Goal: Task Accomplishment & Management: Manage account settings

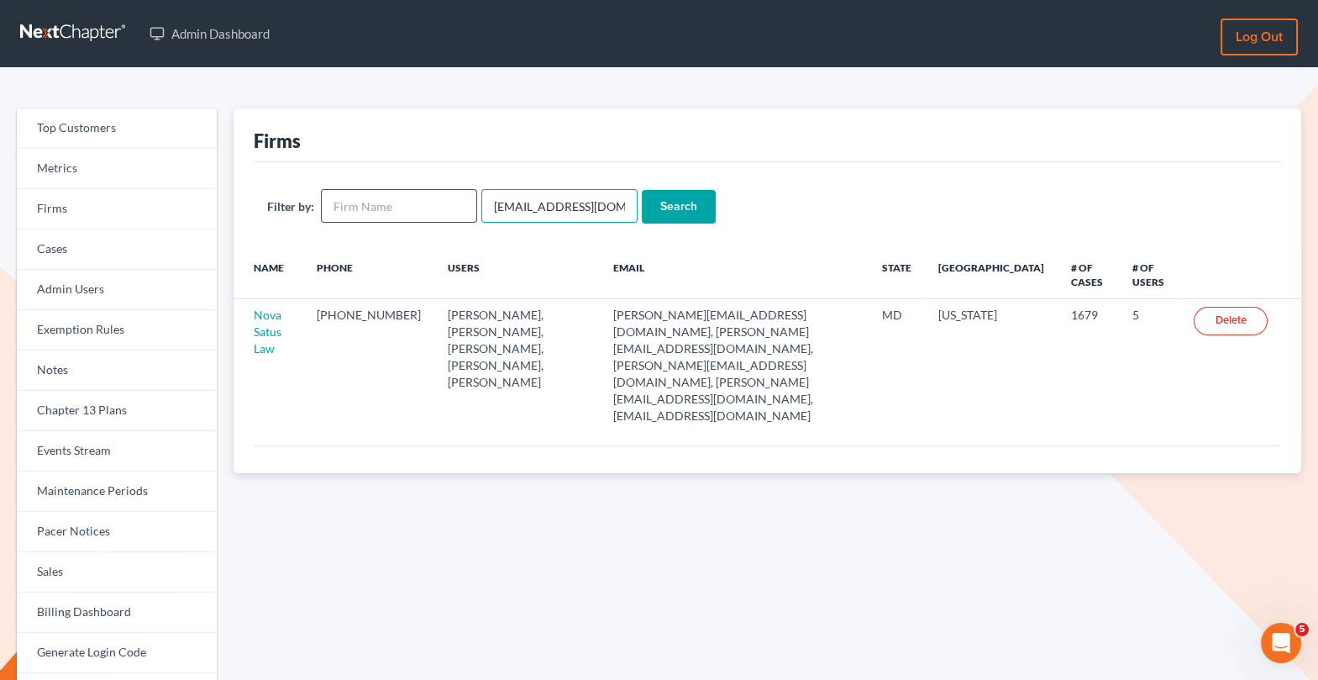
drag, startPoint x: 602, startPoint y: 204, endPoint x: 371, endPoint y: 204, distance: 230.2
click at [371, 204] on form "Filter by: emabuena@gmail.com Search" at bounding box center [767, 206] width 1001 height 34
paste input "sherman@flemingandlowenberg"
type input "sherman@flemingandlowenberg.com"
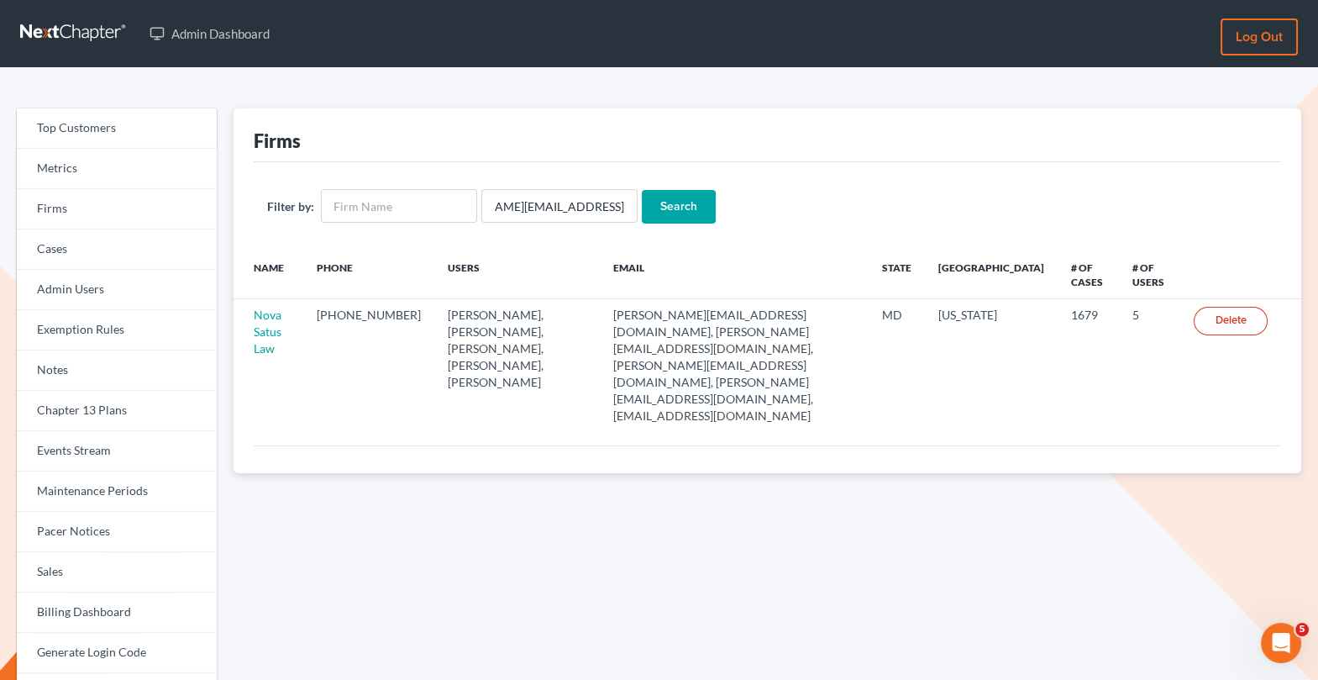
click at [667, 207] on input "Search" at bounding box center [679, 207] width 74 height 34
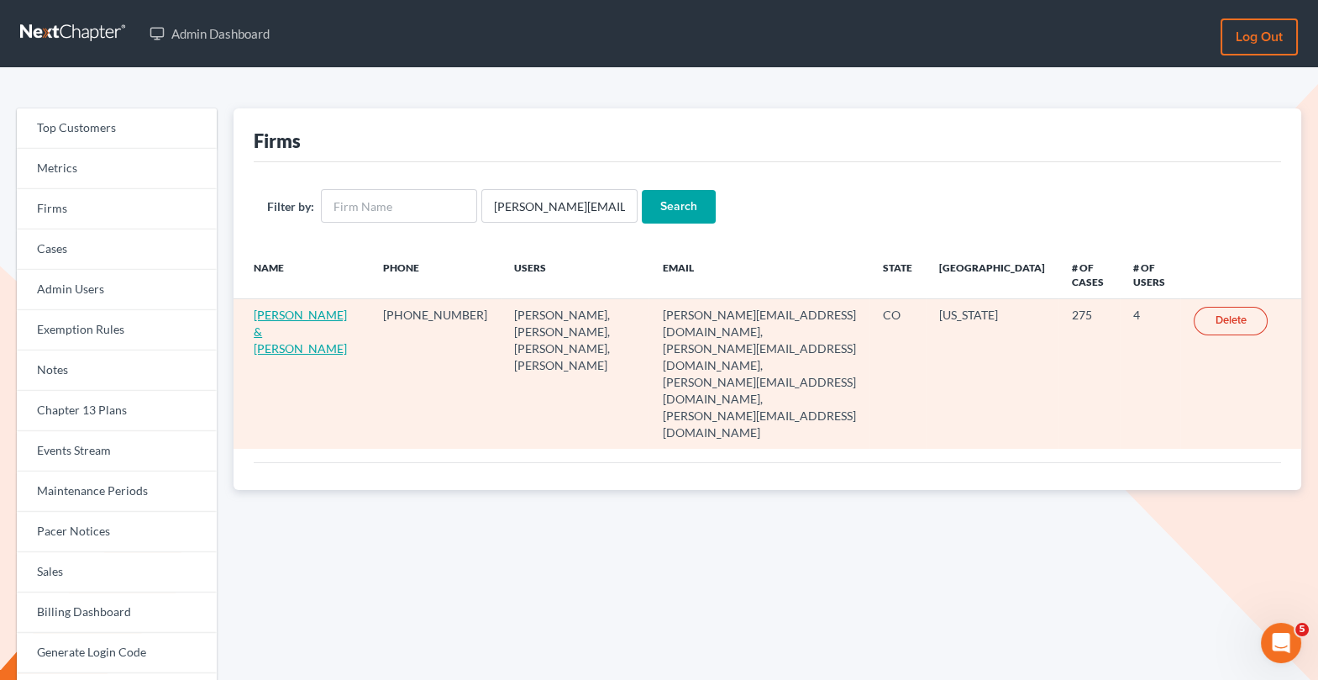
click at [276, 328] on link "[PERSON_NAME] & [PERSON_NAME]" at bounding box center [300, 332] width 93 height 48
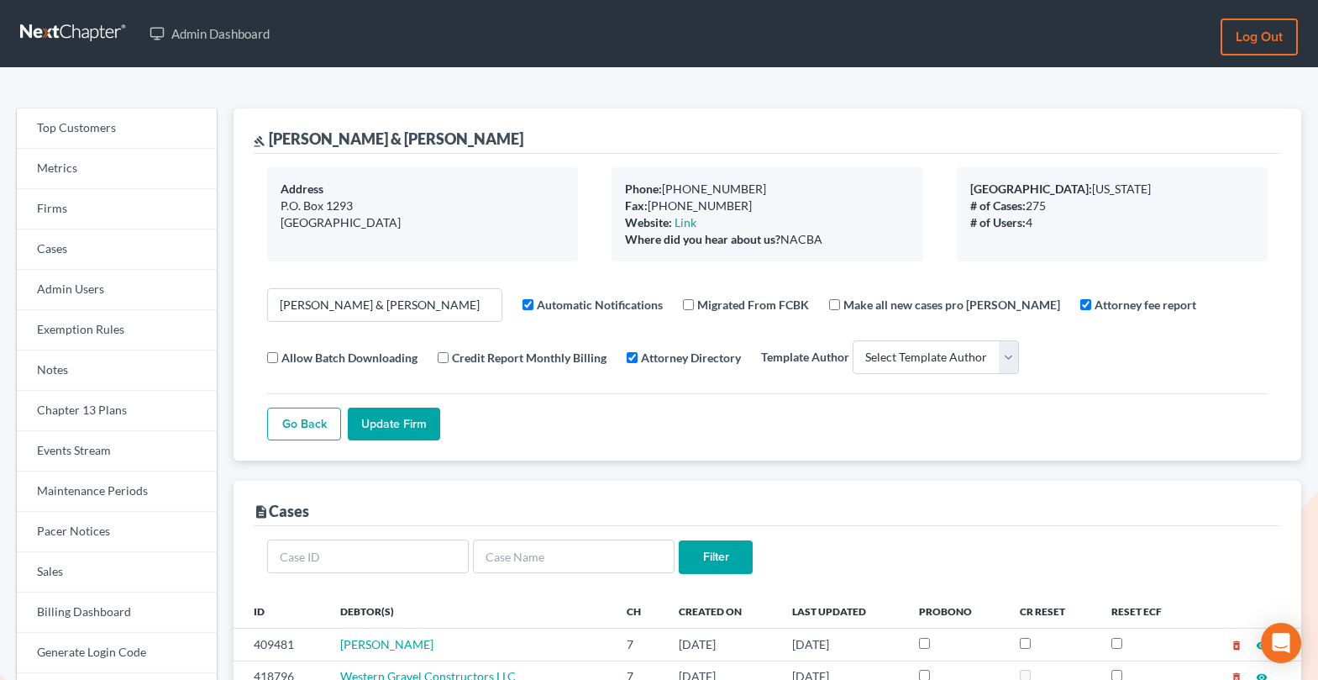
select select
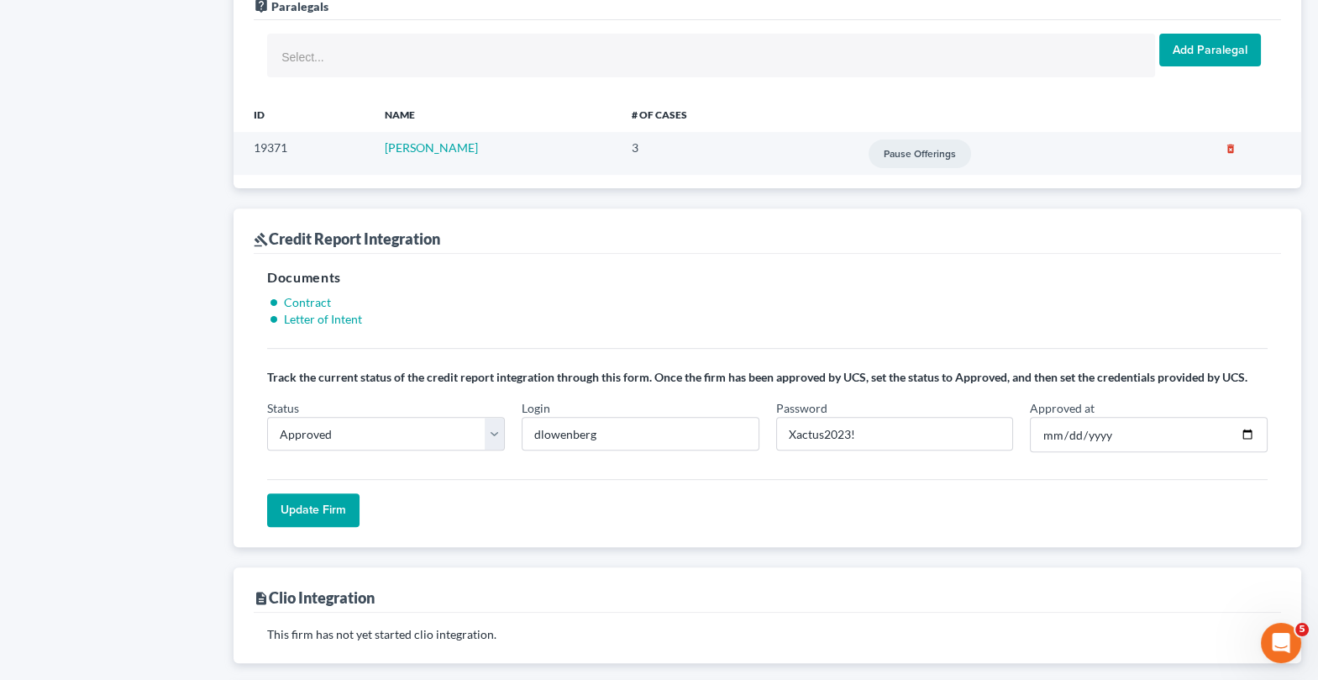
scroll to position [1359, 0]
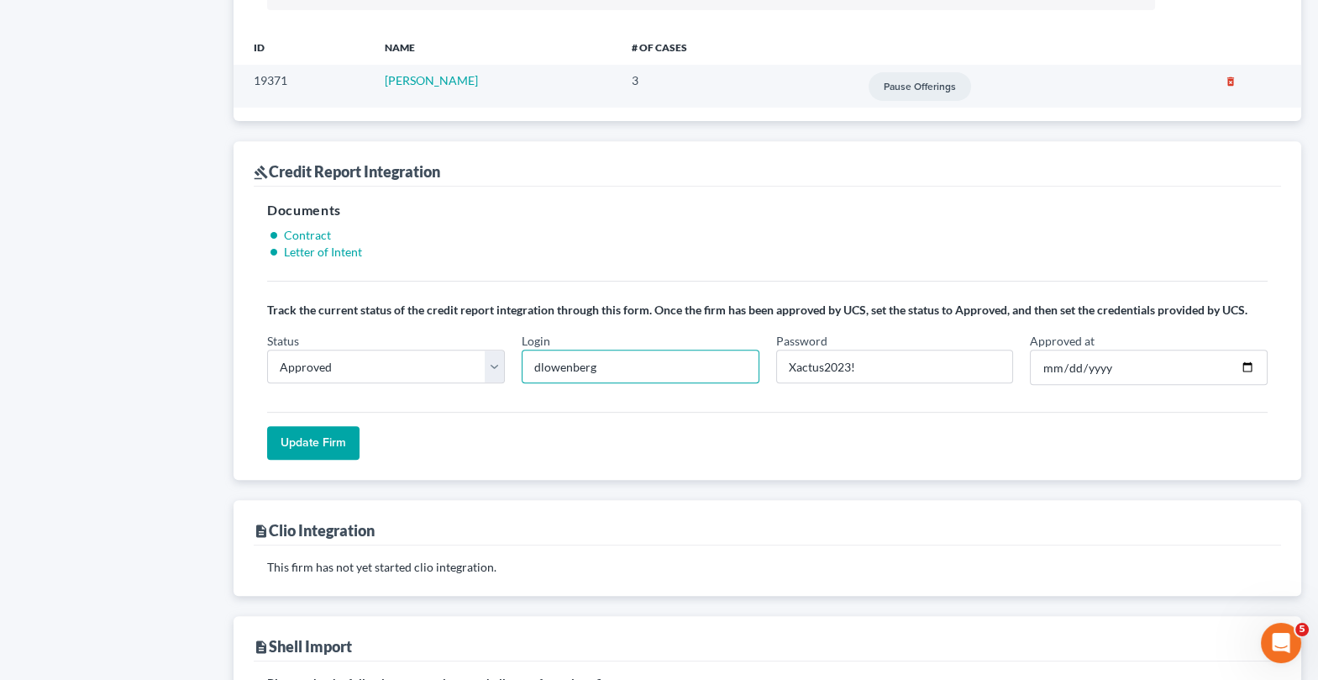
drag, startPoint x: 617, startPoint y: 358, endPoint x: 513, endPoint y: 359, distance: 103.3
click at [513, 358] on div "Status In Progress Not Approved Approved Retry Login dlowenberg Password Xactus…" at bounding box center [767, 365] width 1017 height 66
drag, startPoint x: 878, startPoint y: 360, endPoint x: 745, endPoint y: 360, distance: 132.8
click at [745, 360] on div "Status In Progress Not Approved Approved Retry Login Password Xactus2023! Appro…" at bounding box center [767, 365] width 1017 height 66
drag, startPoint x: 1052, startPoint y: 355, endPoint x: 1030, endPoint y: 355, distance: 21.8
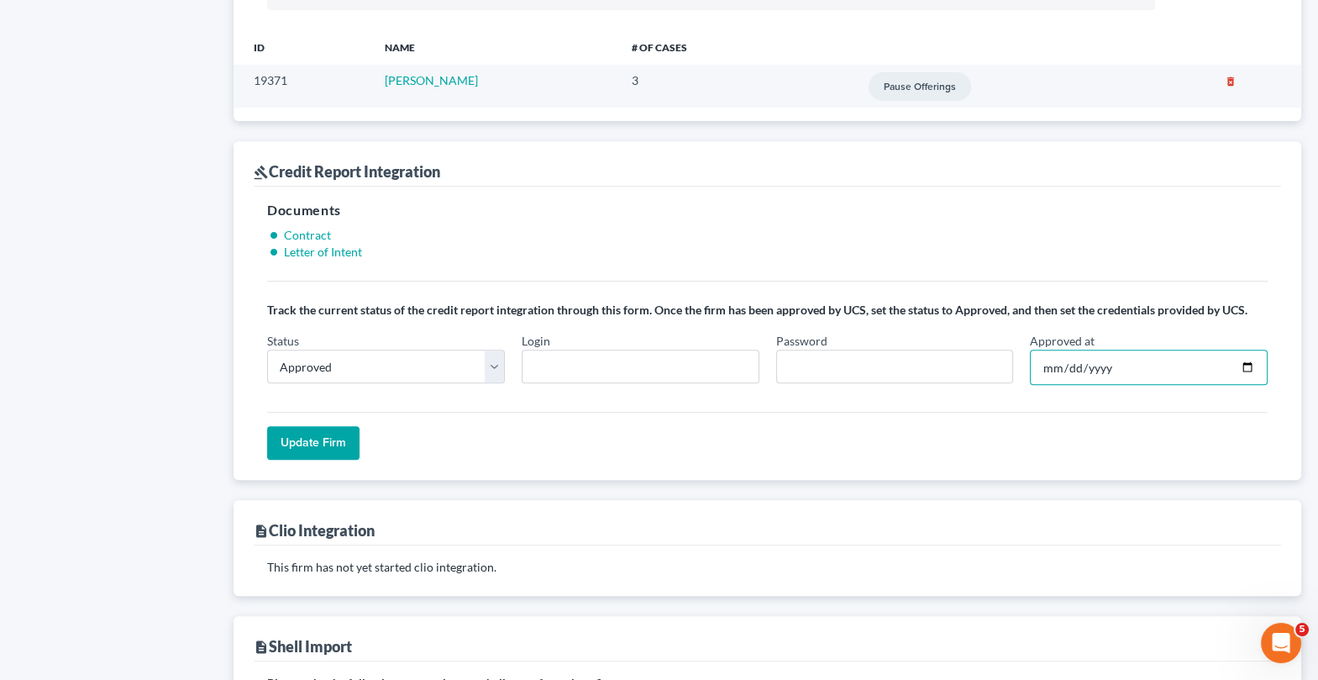
click at [1030, 355] on input "2020-03-13" at bounding box center [1149, 367] width 238 height 35
click at [1083, 355] on input "Approved at" at bounding box center [1149, 367] width 238 height 35
click at [1070, 358] on input "Approved at" at bounding box center [1149, 367] width 238 height 35
drag, startPoint x: 1126, startPoint y: 359, endPoint x: 1092, endPoint y: 359, distance: 33.6
click at [1092, 359] on input "Approved at" at bounding box center [1149, 367] width 238 height 35
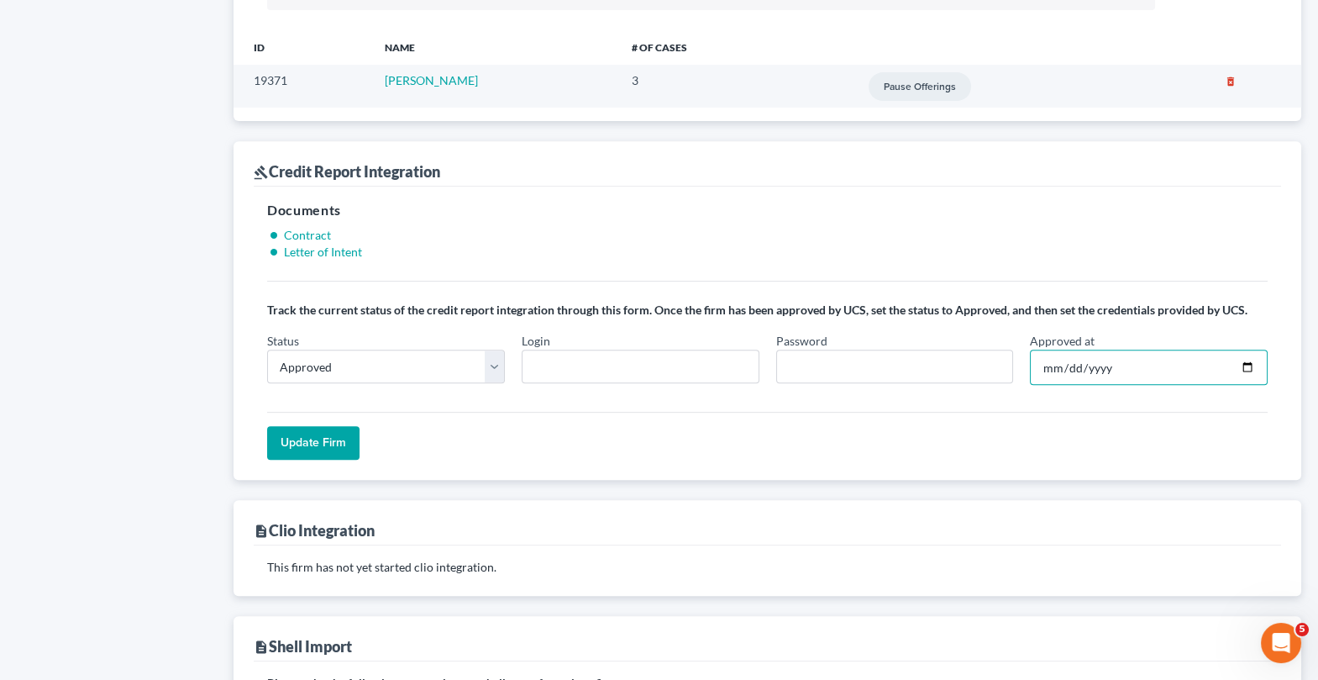
click at [1112, 359] on input "Approved at" at bounding box center [1149, 367] width 238 height 35
click at [359, 355] on select "In Progress Not Approved Approved Retry" at bounding box center [386, 367] width 238 height 34
select select "retry"
click at [267, 350] on select "In Progress Not Approved Approved Retry" at bounding box center [386, 367] width 238 height 34
click at [308, 432] on input "Update Firm" at bounding box center [313, 443] width 92 height 34
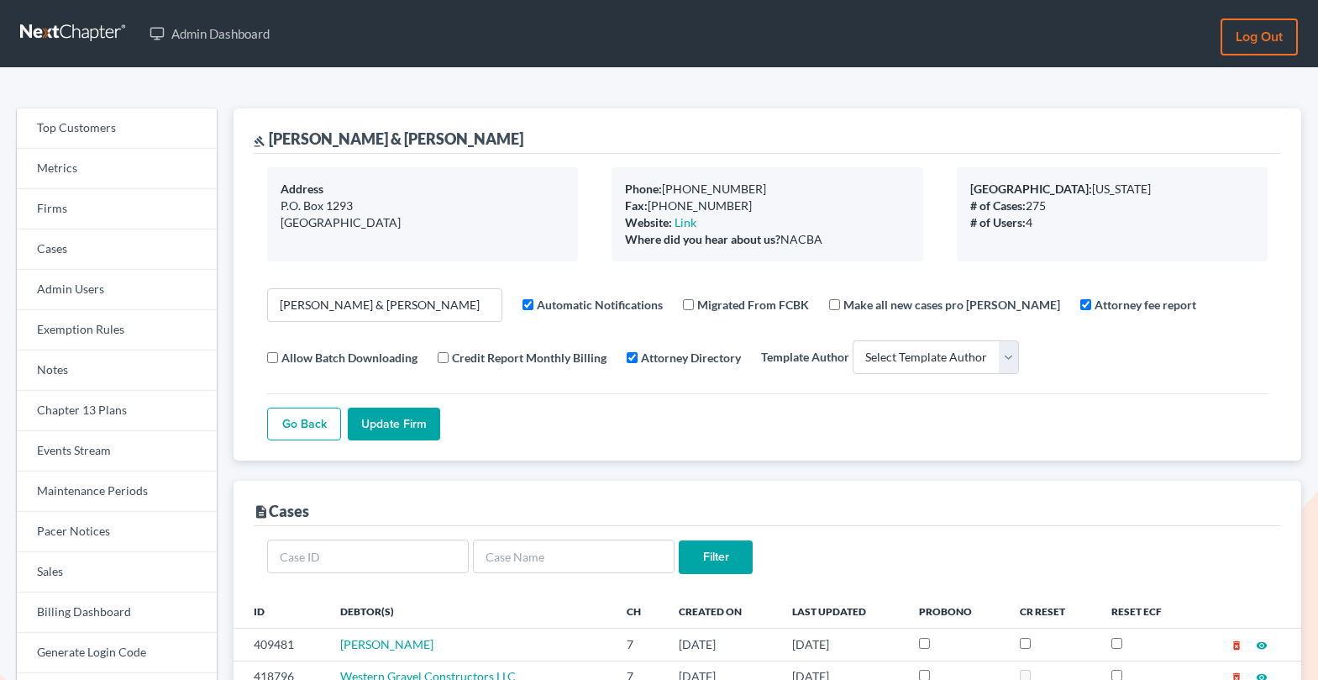
select select
click at [149, 218] on link "Firms" at bounding box center [117, 209] width 200 height 40
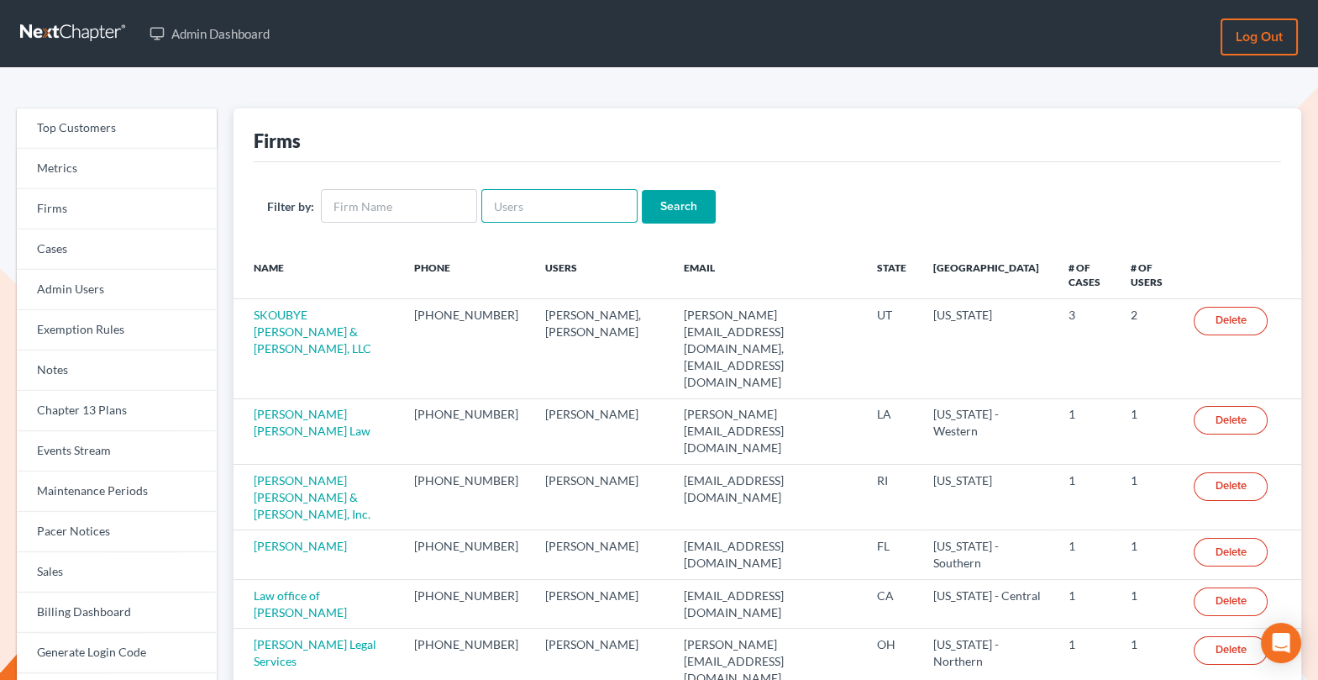
click at [553, 209] on input "text" at bounding box center [559, 206] width 156 height 34
paste input "[EMAIL_ADDRESS][DOMAIN_NAME]"
type input "bankruptcy@bankruptcy-divorce.com"
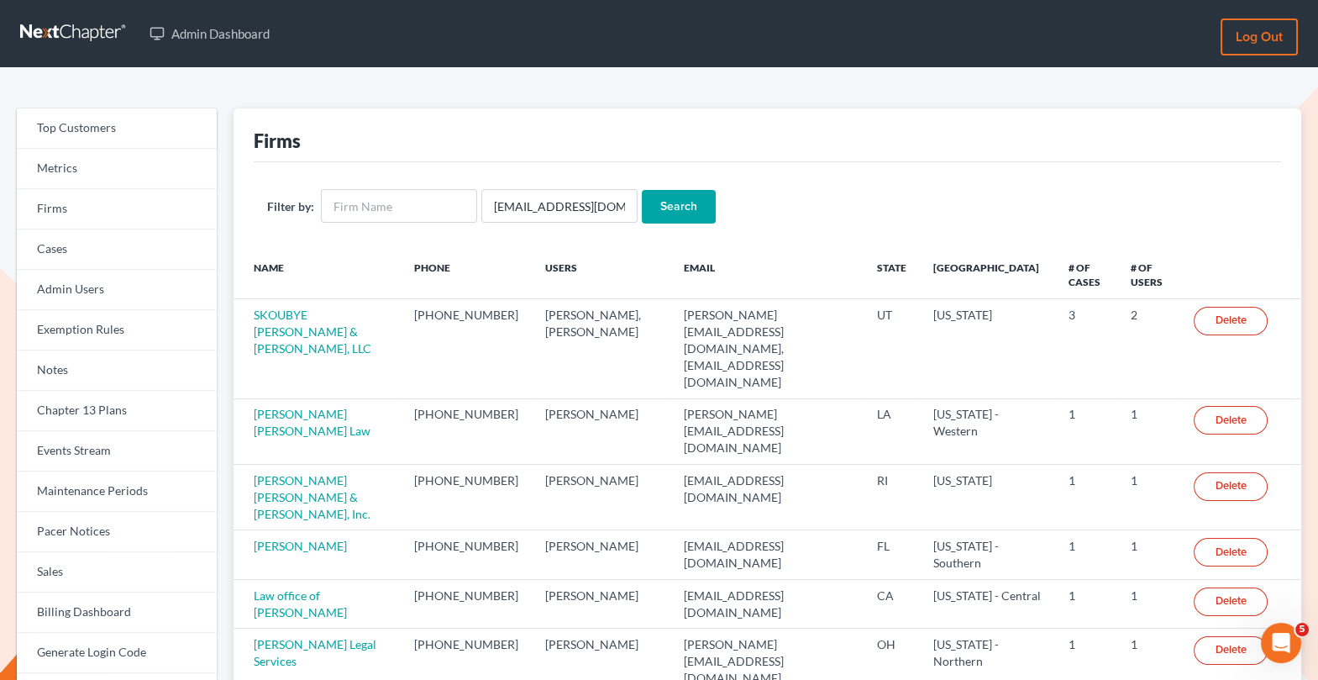
click at [670, 201] on input "Search" at bounding box center [679, 207] width 74 height 34
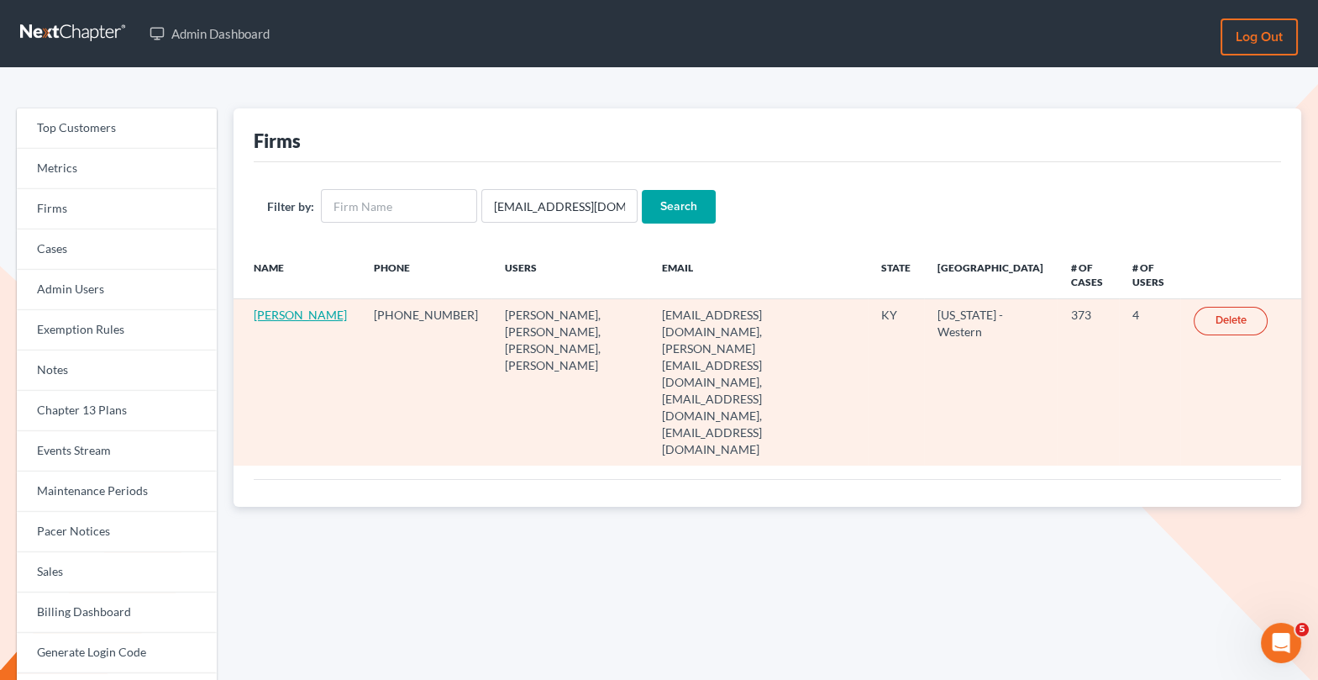
click at [281, 322] on link "[PERSON_NAME]" at bounding box center [300, 315] width 93 height 14
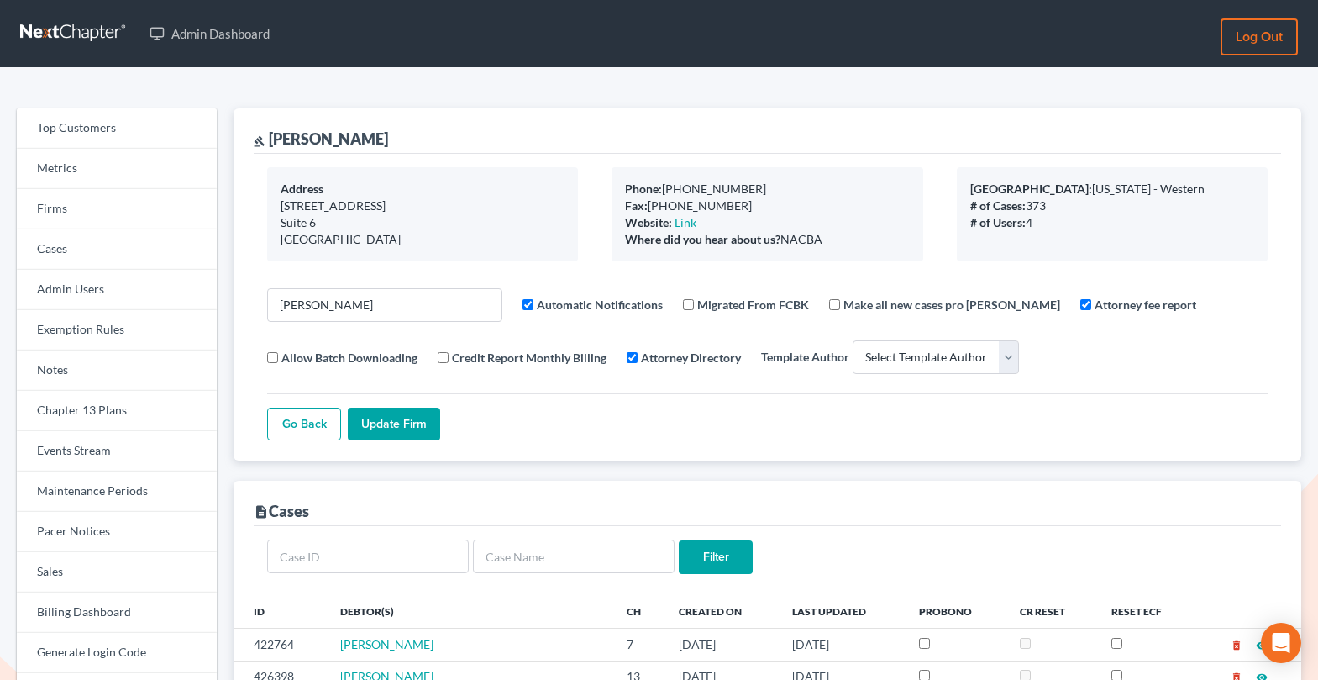
select select
click at [121, 460] on link "Events Stream" at bounding box center [117, 451] width 200 height 40
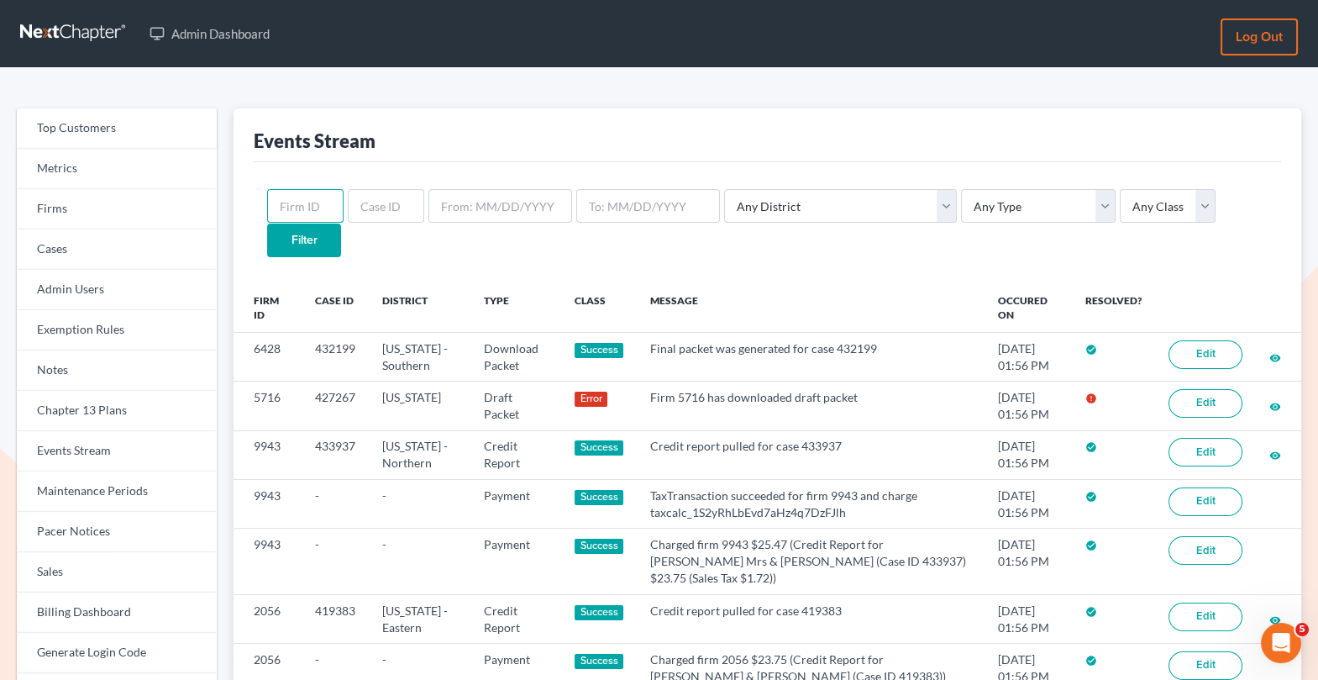
click at [307, 210] on input "text" at bounding box center [305, 206] width 76 height 34
paste input "6085"
type input "6085"
click at [341, 223] on input "Filter" at bounding box center [304, 240] width 74 height 34
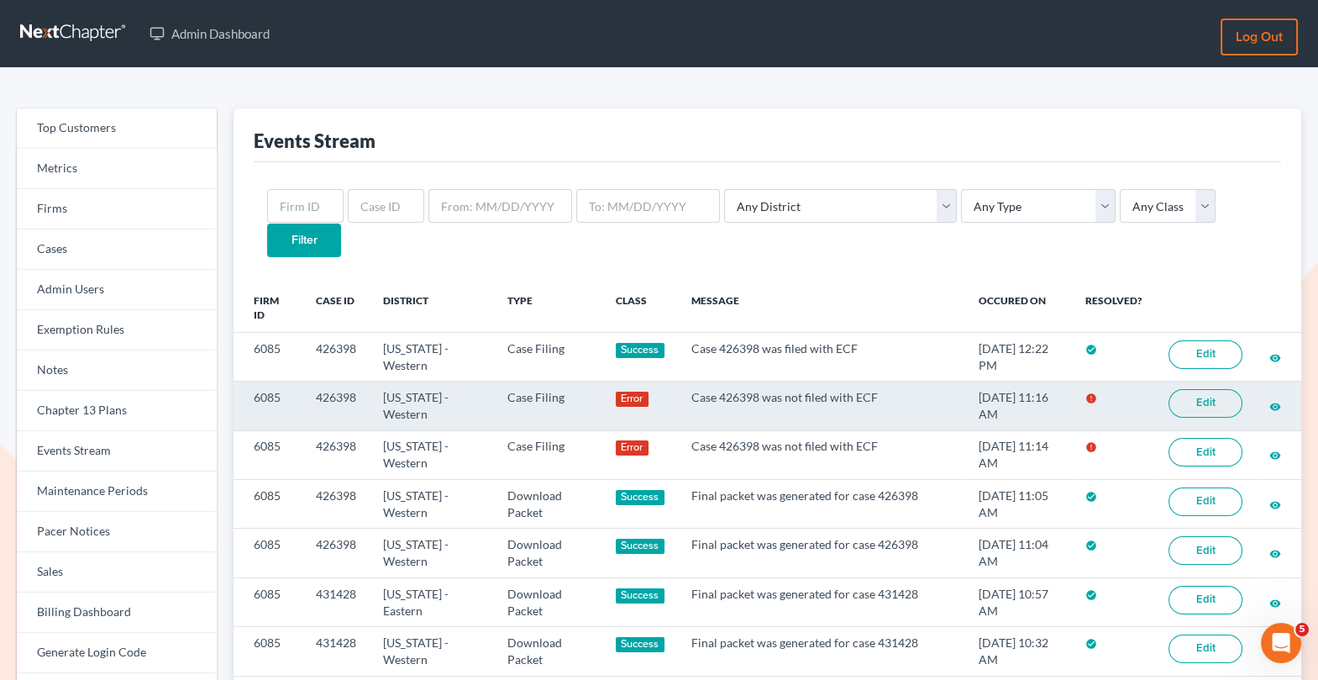
click at [1202, 389] on link "Edit" at bounding box center [1206, 403] width 74 height 29
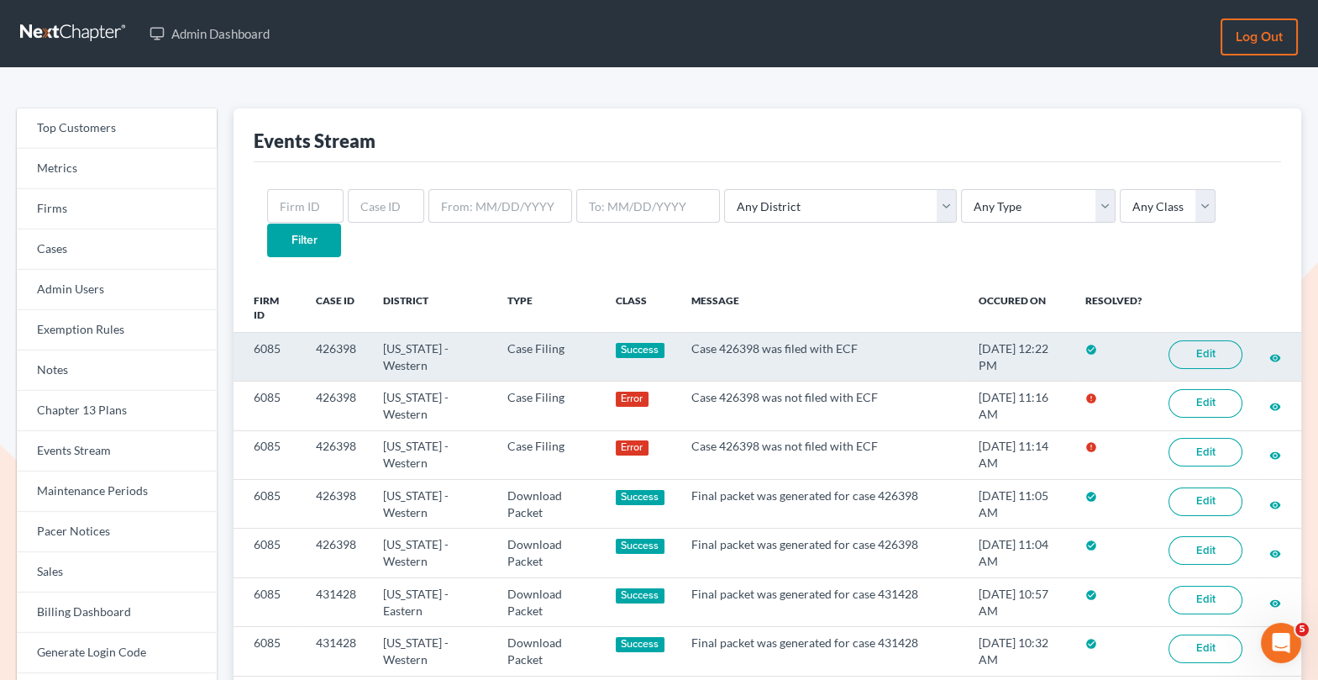
click at [1205, 340] on link "Edit" at bounding box center [1206, 354] width 74 height 29
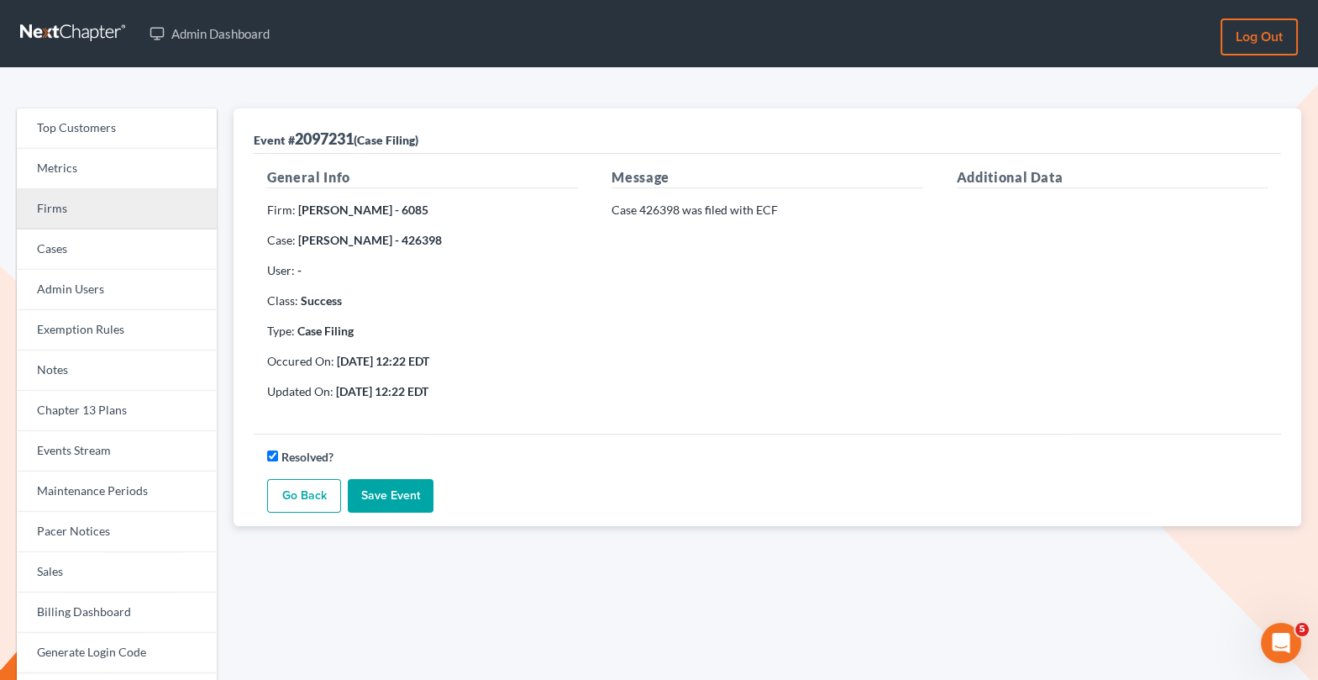
click at [76, 227] on link "Firms" at bounding box center [117, 209] width 200 height 40
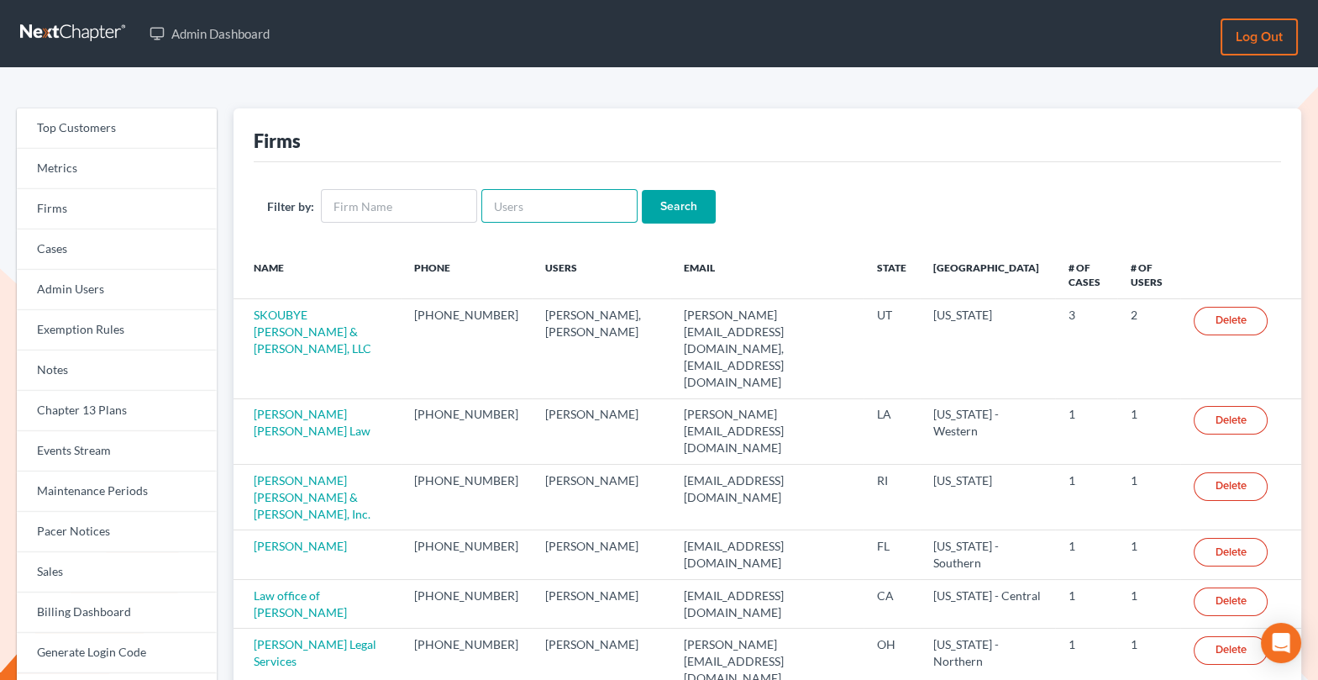
click at [537, 199] on input "text" at bounding box center [559, 206] width 156 height 34
paste input "JONATHAN SMITH"
click at [557, 205] on input "JONATHAN SMITH" at bounding box center [559, 206] width 156 height 34
type input "JONATHANSMITH"
click at [645, 209] on input "Search" at bounding box center [679, 207] width 74 height 34
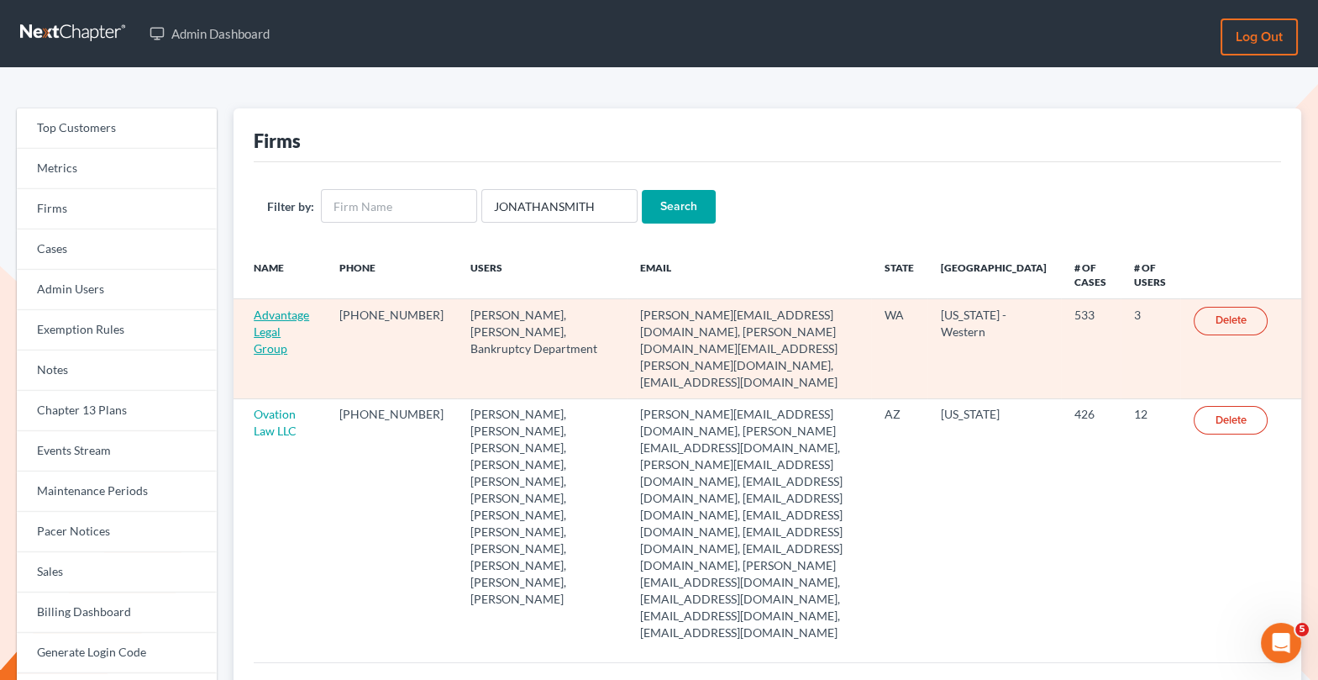
click at [286, 332] on link "Advantage Legal Group" at bounding box center [281, 332] width 55 height 48
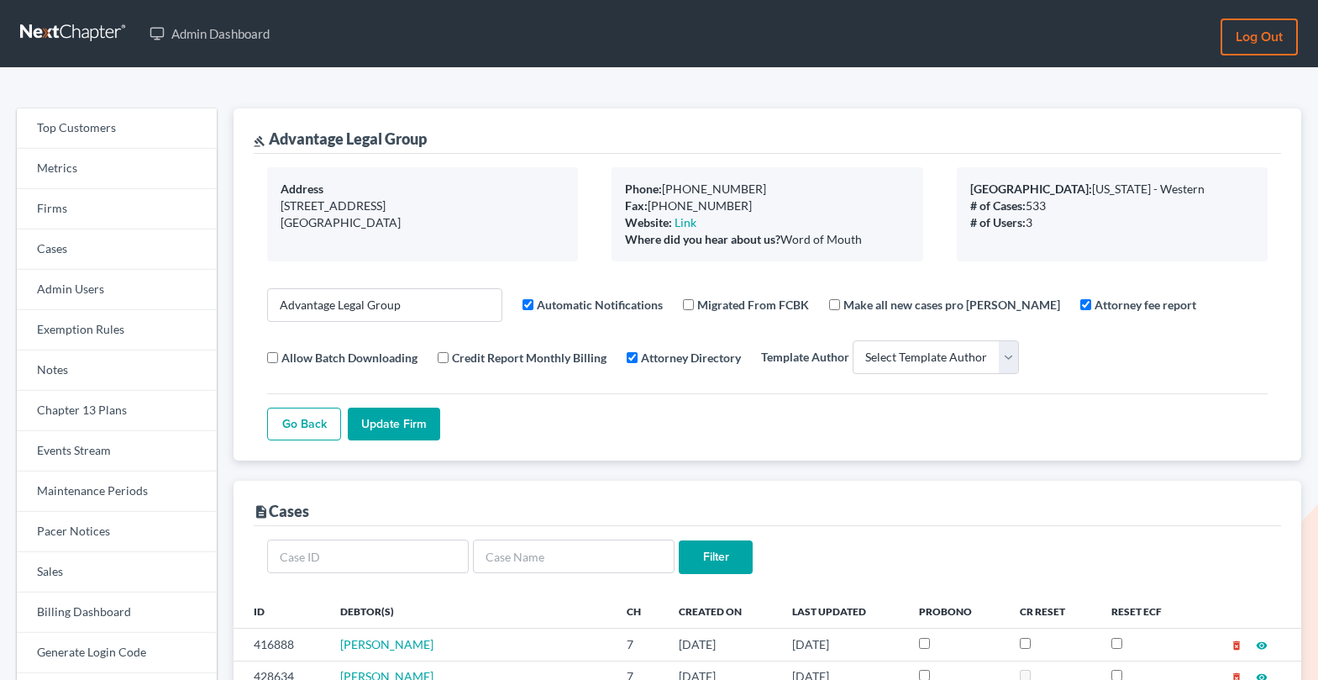
select select
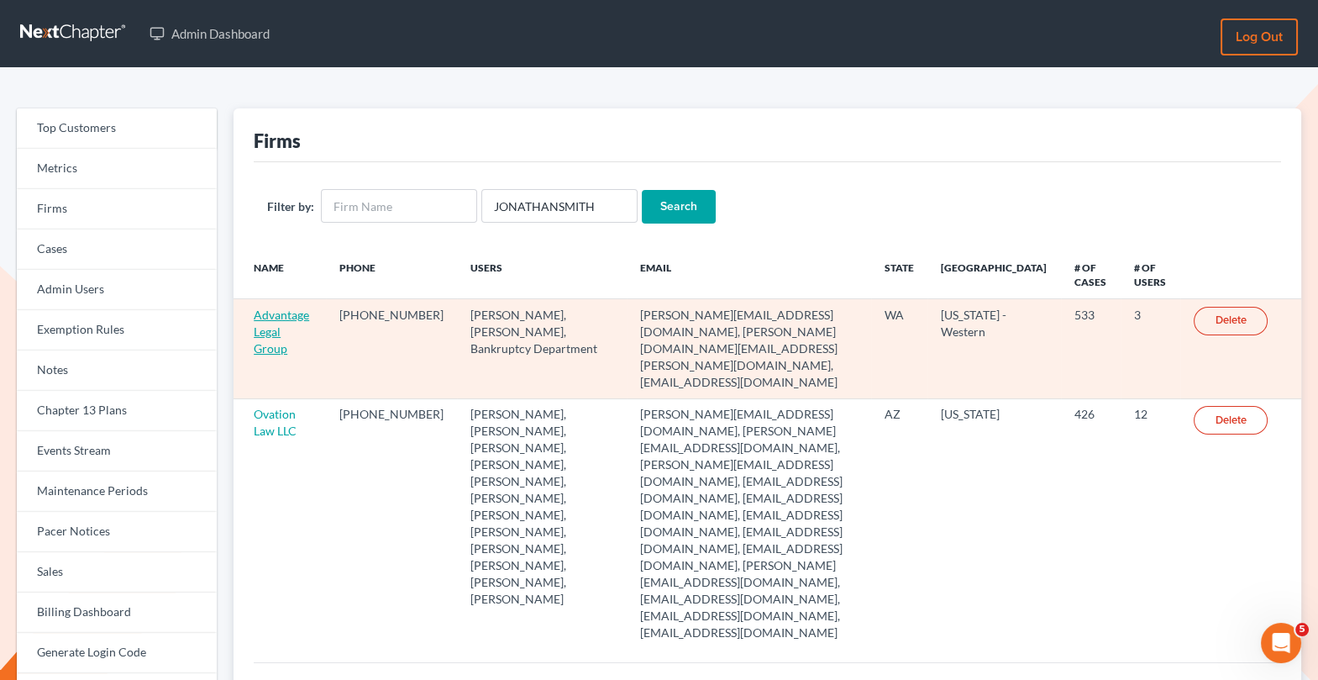
click at [273, 329] on link "Advantage Legal Group" at bounding box center [281, 332] width 55 height 48
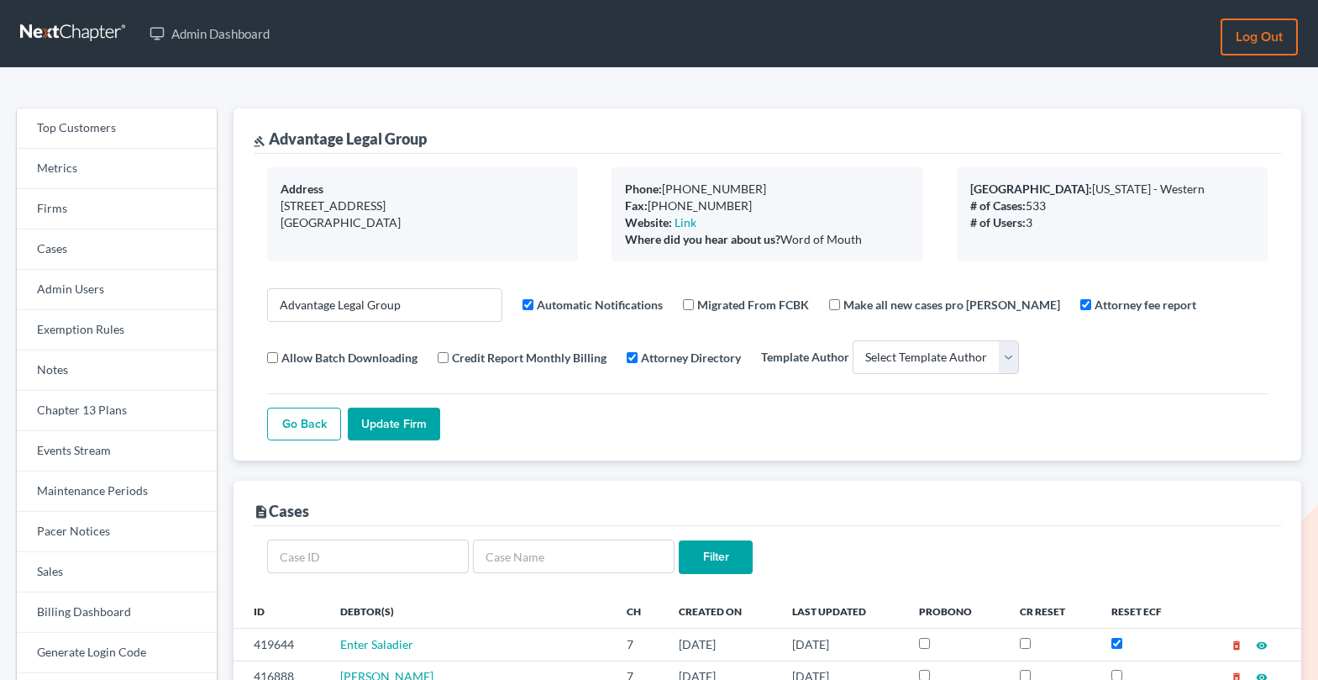
select select
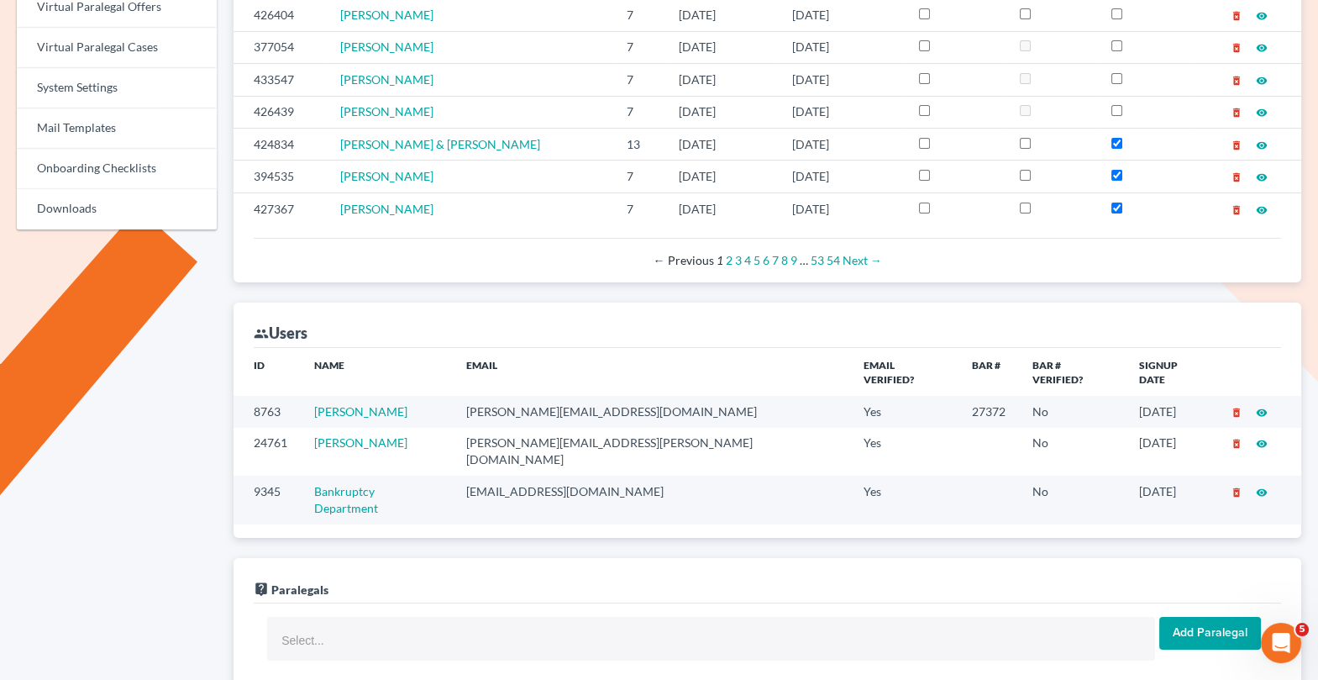
scroll to position [875, 0]
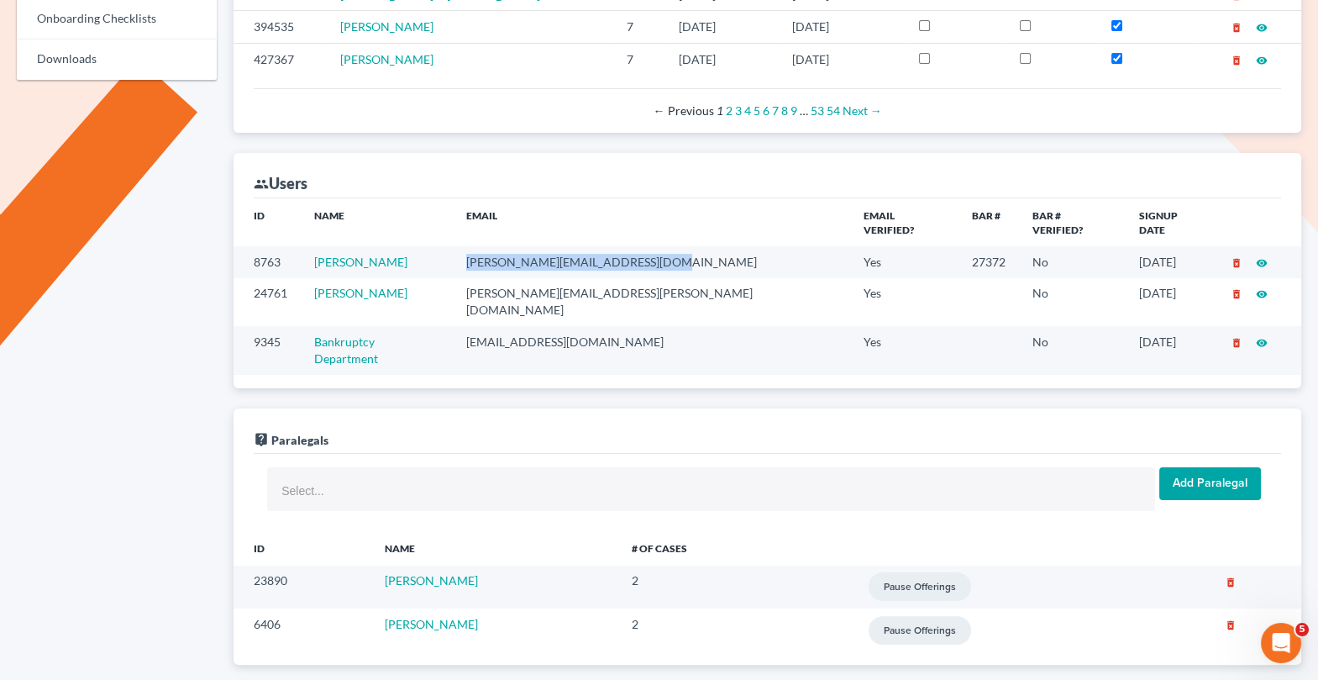
drag, startPoint x: 702, startPoint y: 242, endPoint x: 502, endPoint y: 242, distance: 199.1
click at [502, 246] on td "jonathan@advantagelegalgroup.com" at bounding box center [651, 261] width 397 height 31
copy td "jonathan@advantagelegalgroup.com"
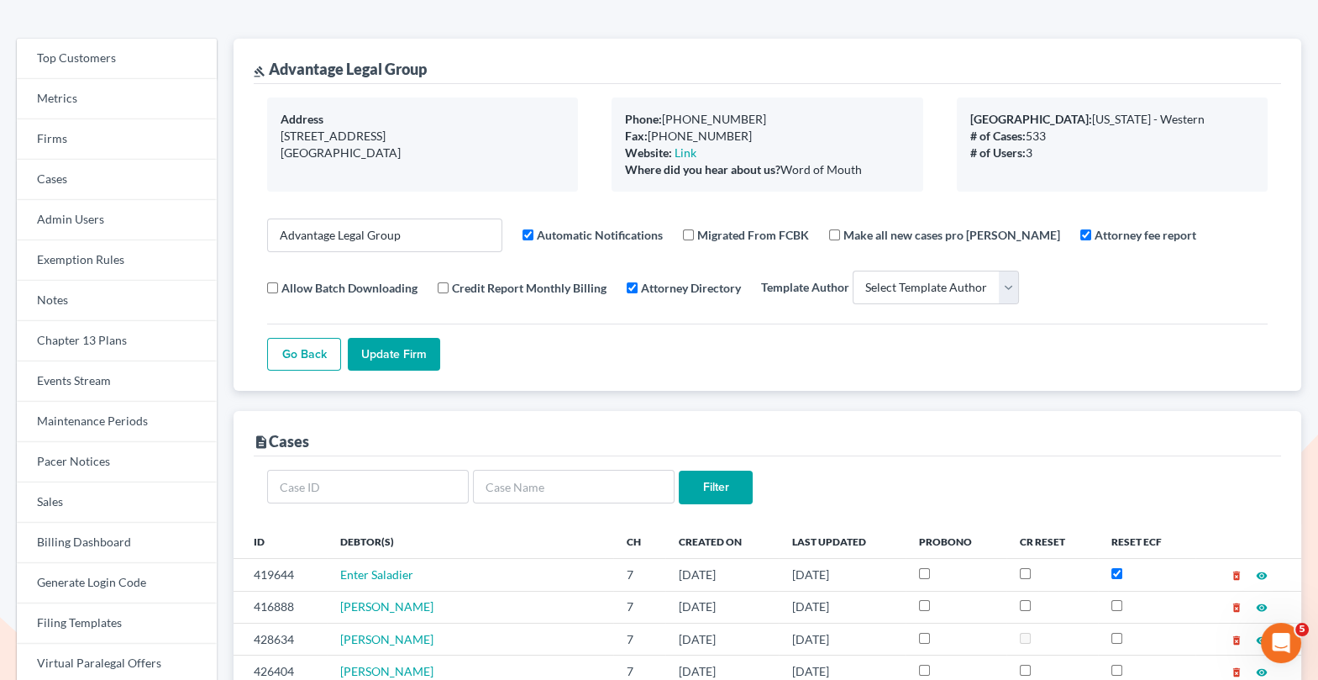
scroll to position [0, 0]
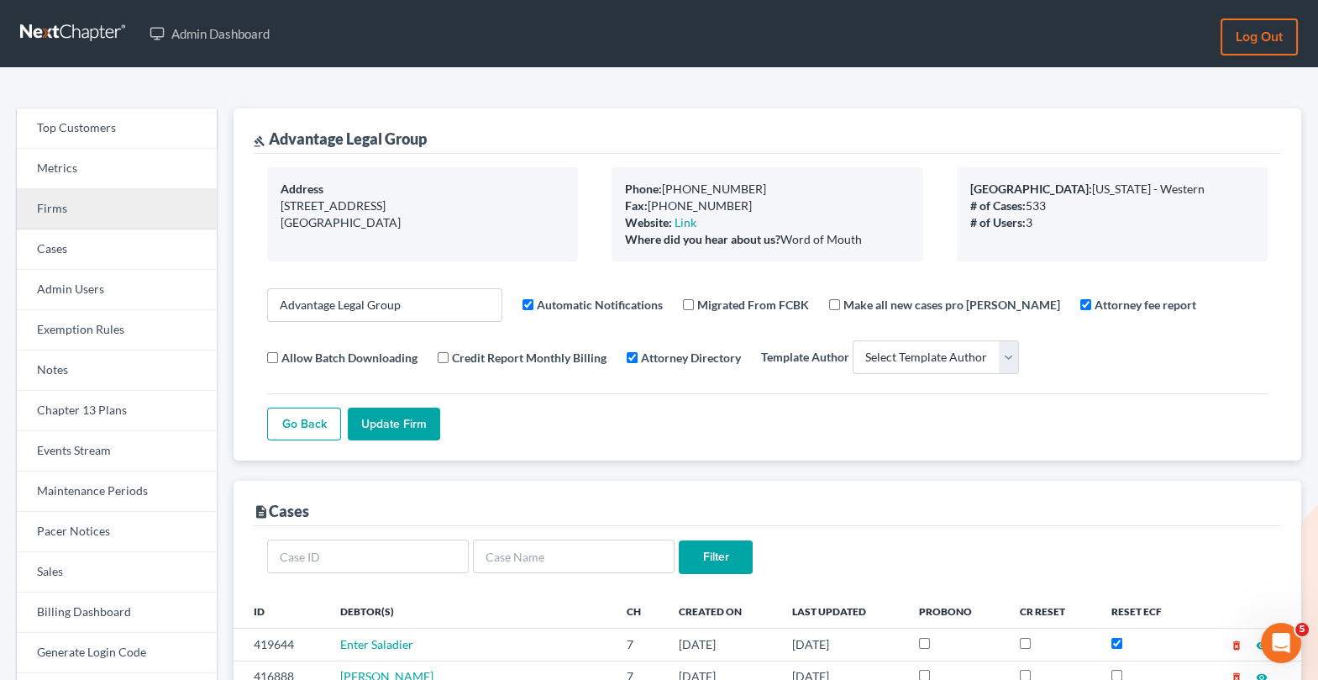
click at [120, 201] on link "Firms" at bounding box center [117, 209] width 200 height 40
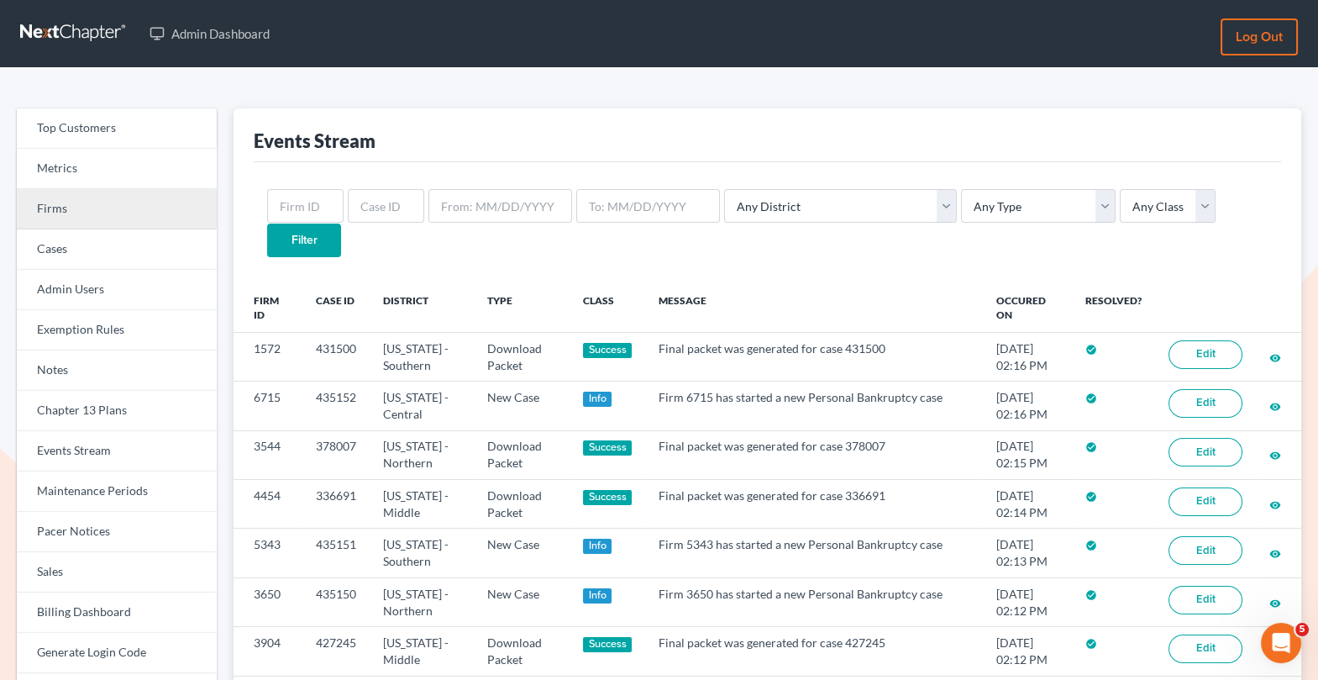
click at [116, 215] on link "Firms" at bounding box center [117, 209] width 200 height 40
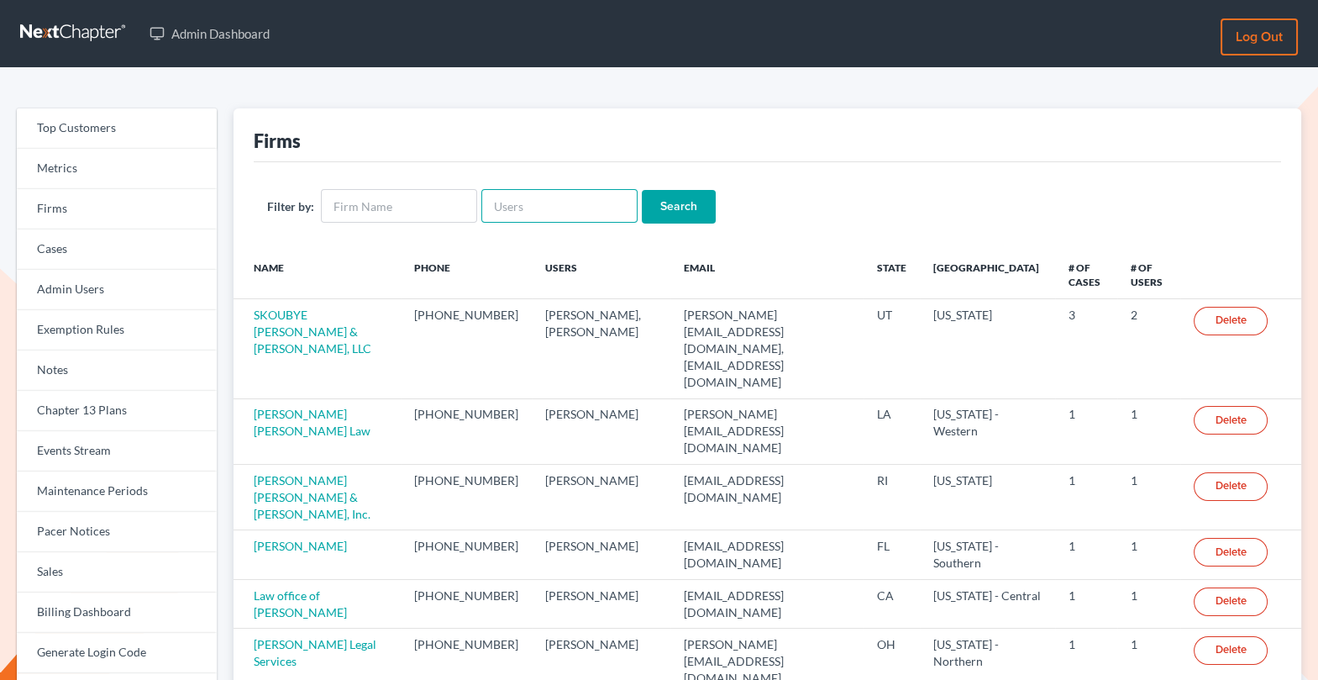
click at [538, 196] on input "text" at bounding box center [559, 206] width 156 height 34
paste input "[PERSON_NAME][EMAIL_ADDRESS][DOMAIN_NAME]"
type input "amy@montejwhite.com"
click at [680, 202] on input "Search" at bounding box center [679, 207] width 74 height 34
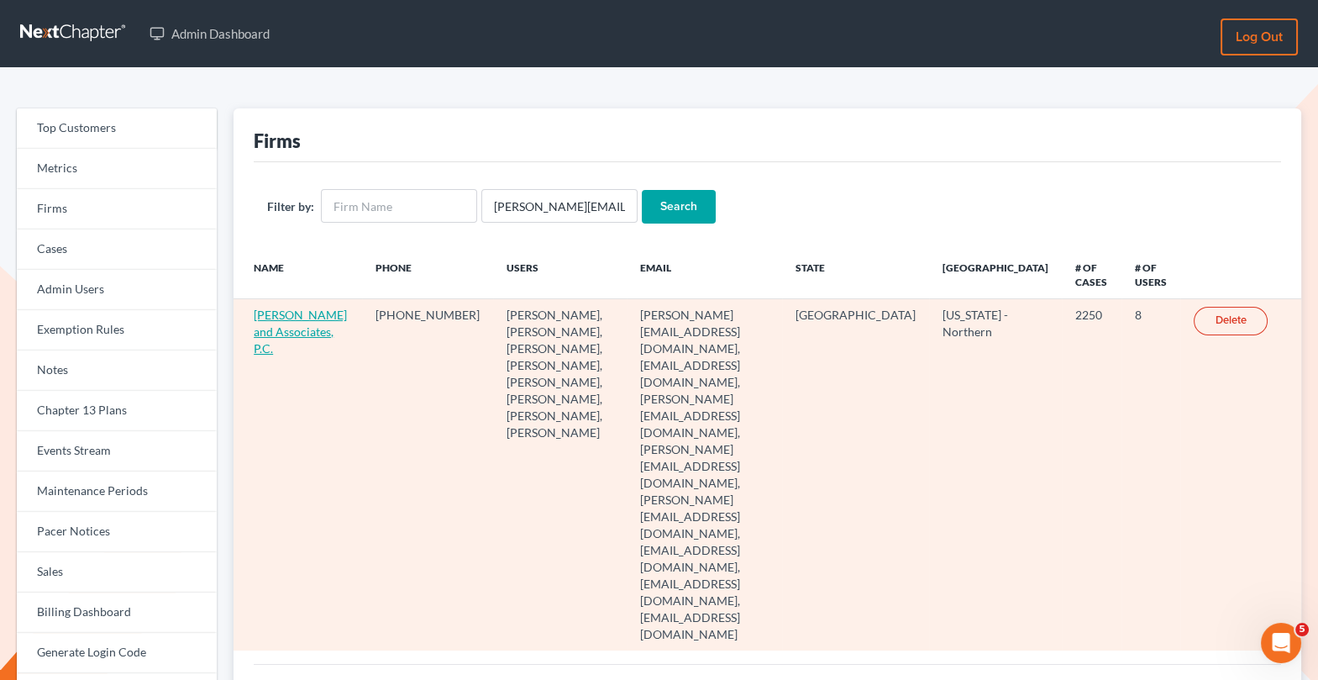
click at [311, 317] on link "[PERSON_NAME] and Associates, P.C." at bounding box center [300, 332] width 93 height 48
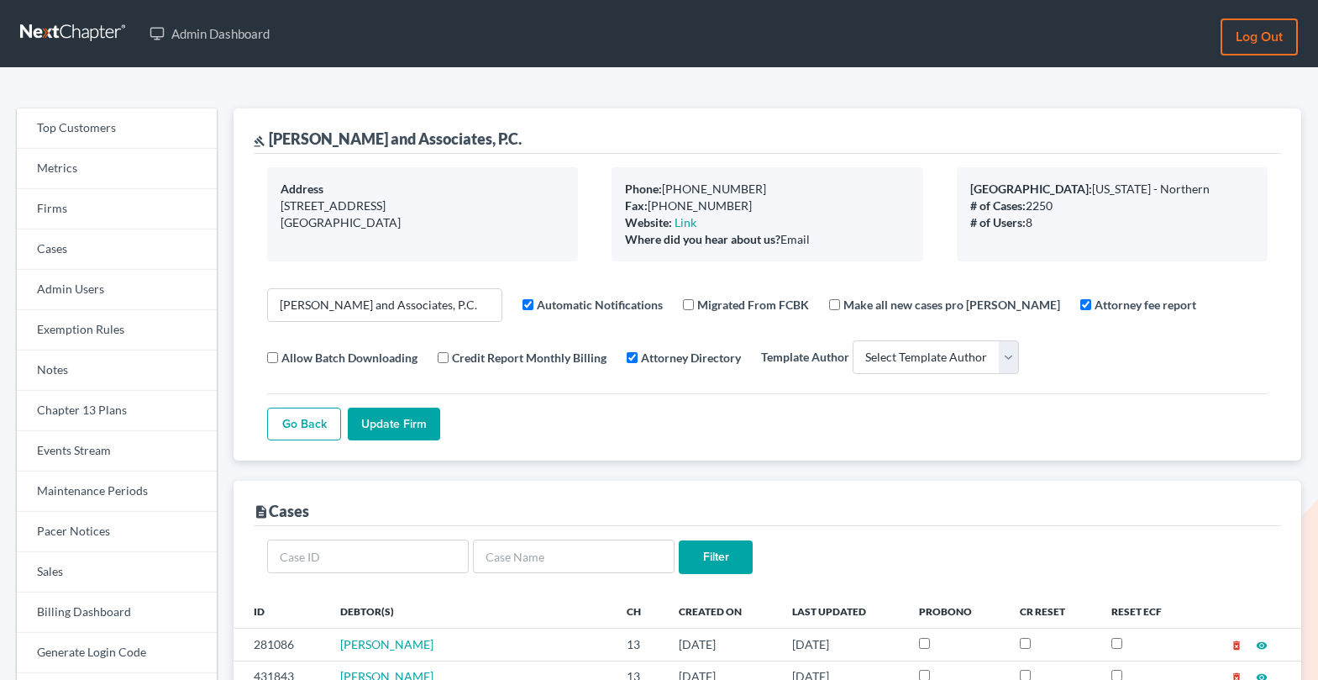
select select
click at [134, 434] on link "Events Stream" at bounding box center [117, 451] width 200 height 40
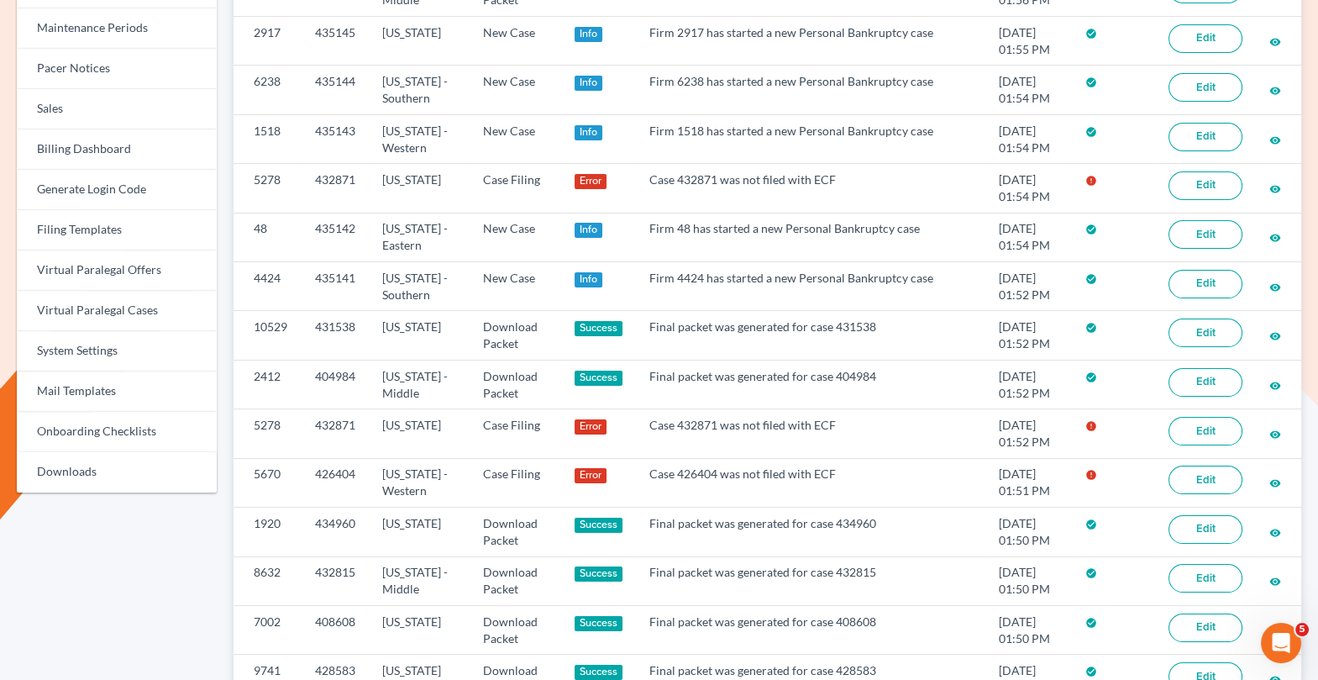
scroll to position [499, 0]
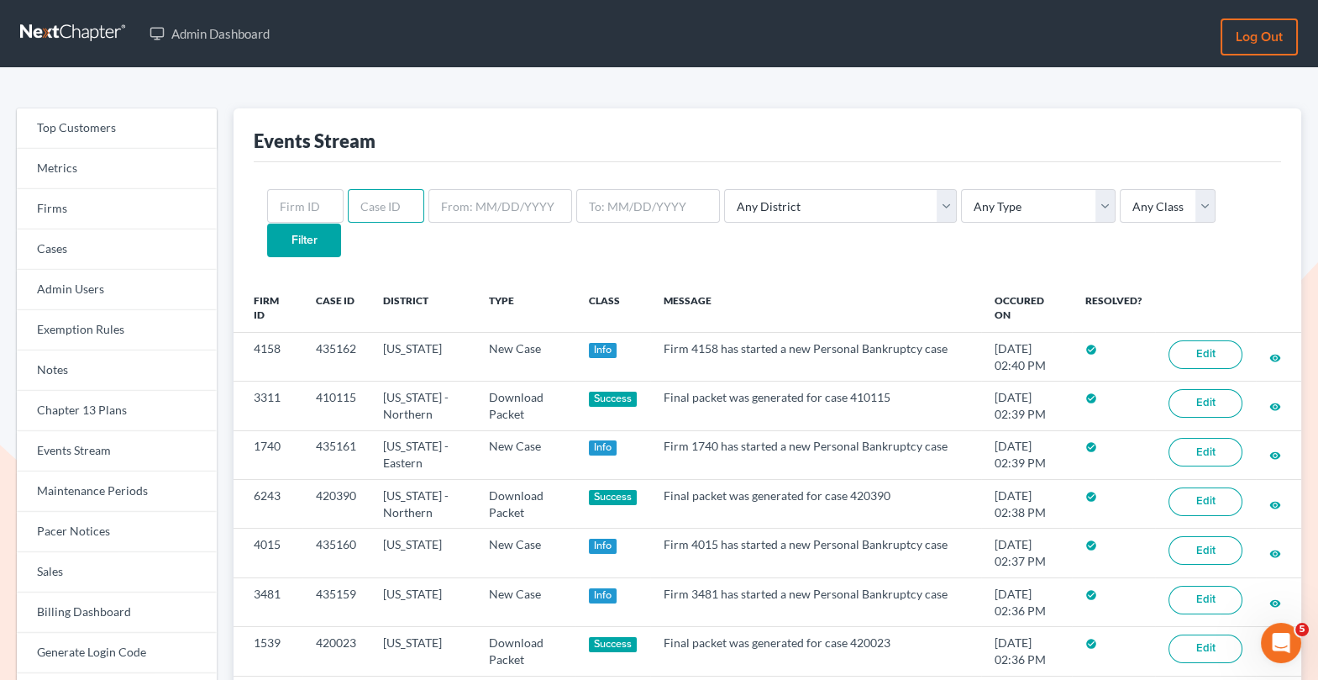
click at [382, 202] on input "text" at bounding box center [386, 206] width 76 height 34
paste input "432973"
type input "432973"
click at [341, 223] on input "Filter" at bounding box center [304, 240] width 74 height 34
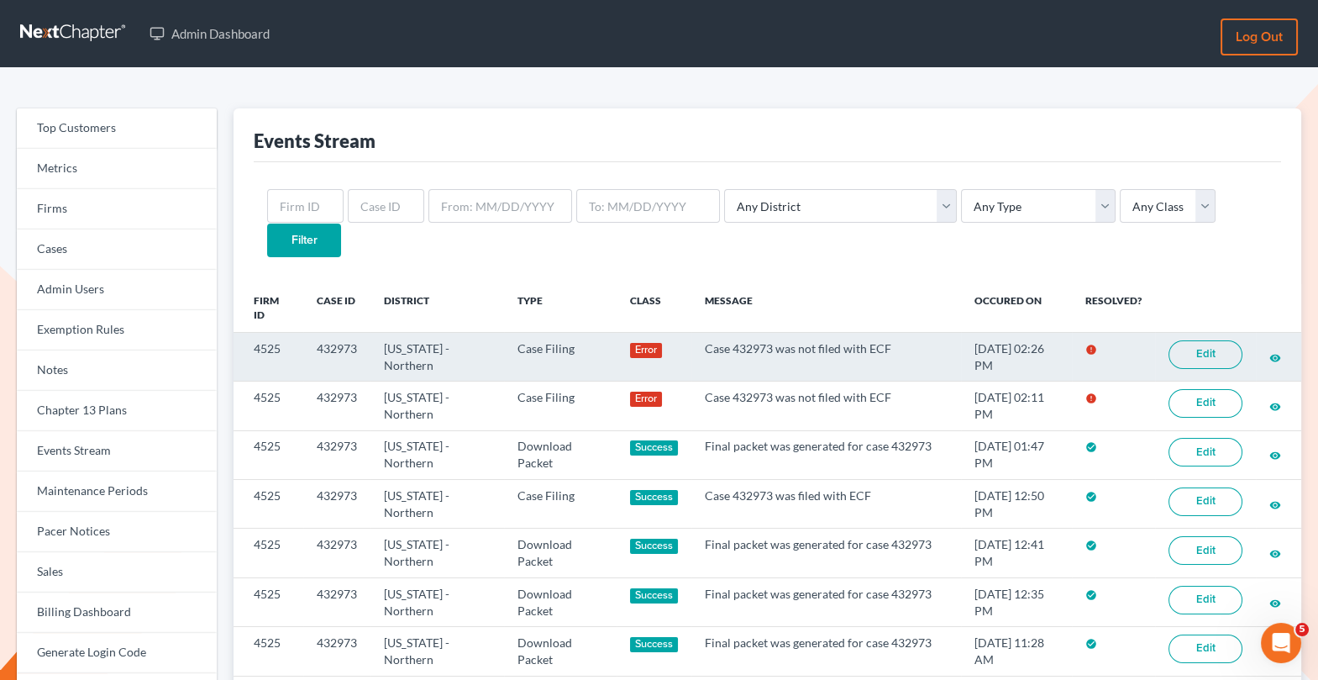
click at [1192, 340] on link "Edit" at bounding box center [1206, 354] width 74 height 29
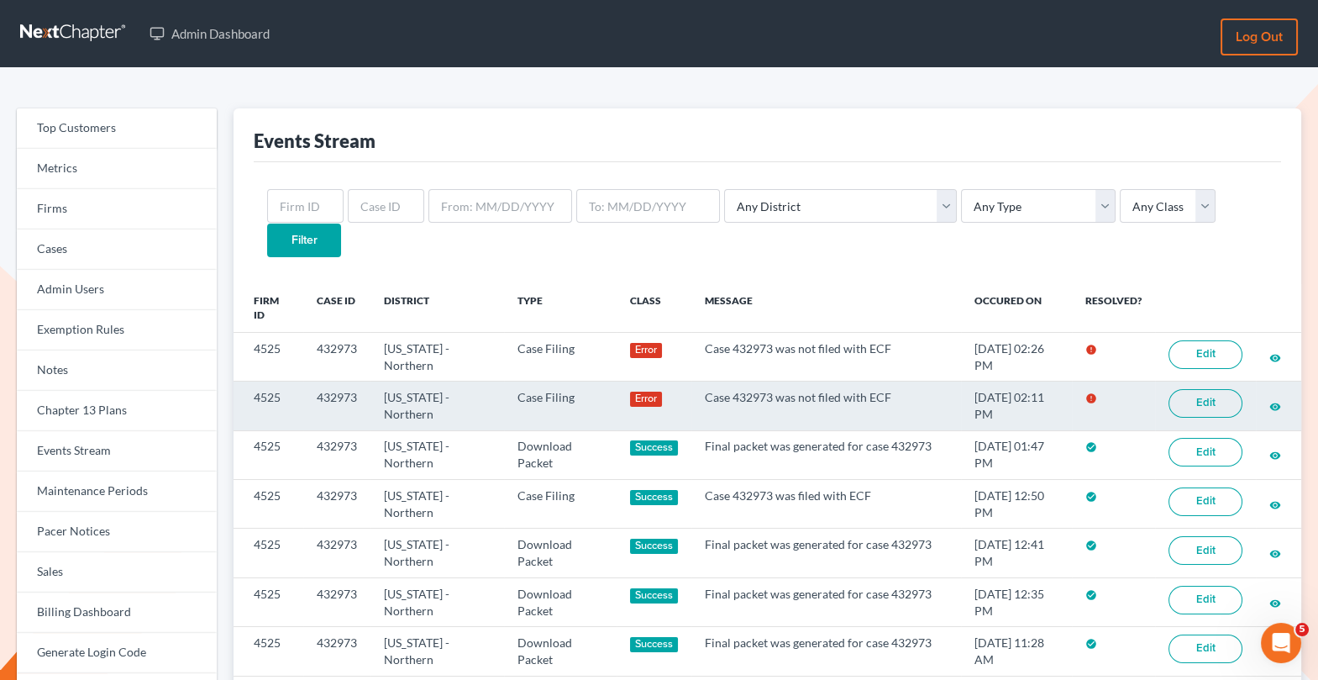
click at [1212, 389] on link "Edit" at bounding box center [1206, 403] width 74 height 29
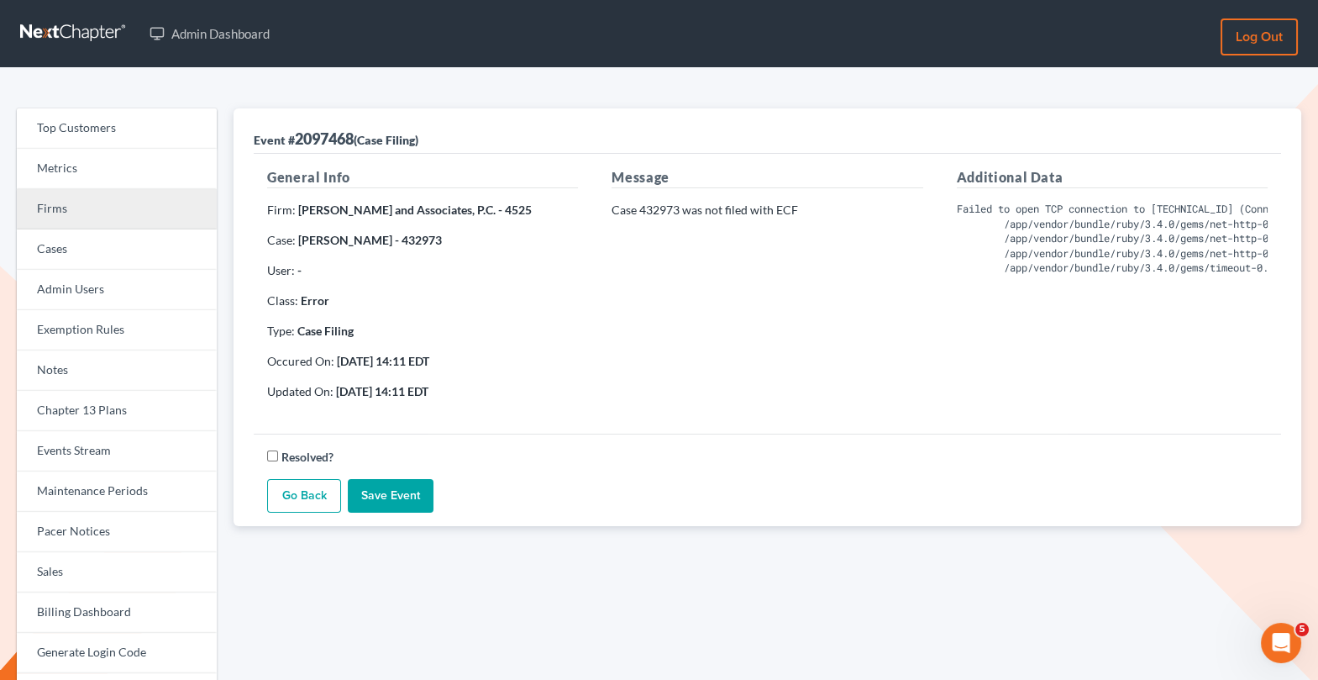
click at [130, 211] on link "Firms" at bounding box center [117, 209] width 200 height 40
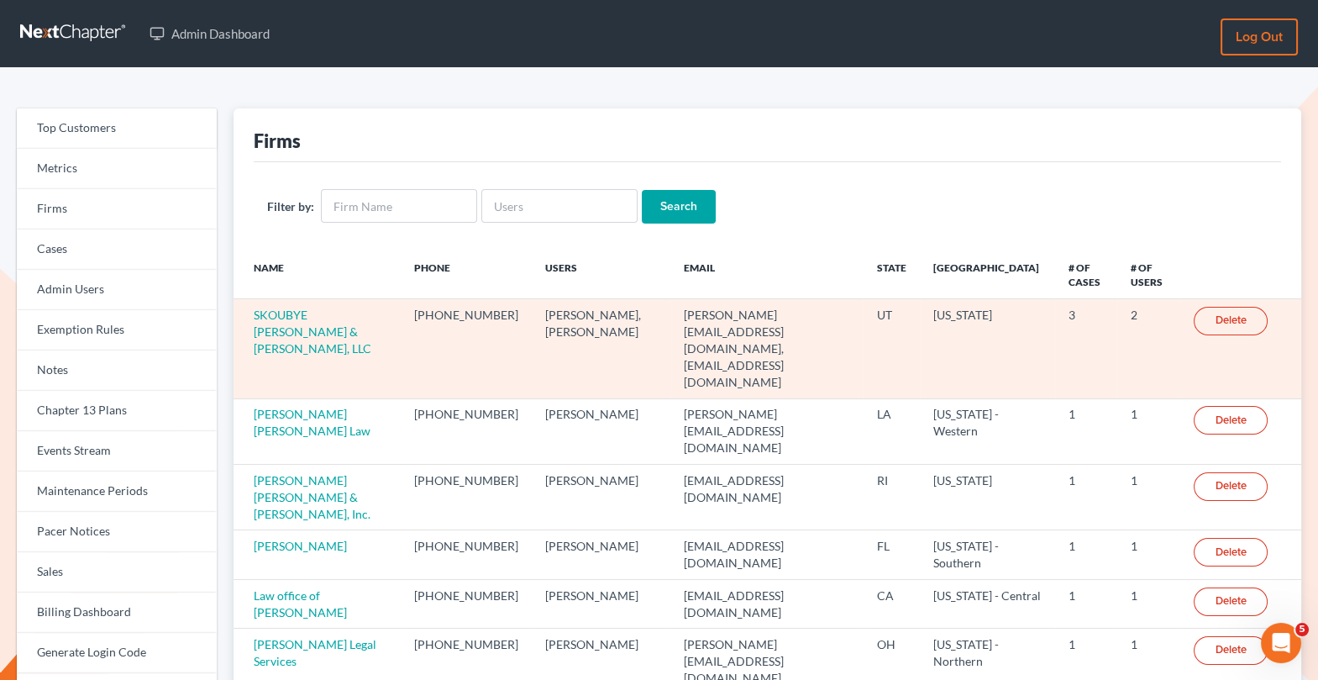
click at [309, 323] on td "SKOUBYE [PERSON_NAME] & [PERSON_NAME], LLC" at bounding box center [317, 348] width 167 height 99
click at [331, 309] on link "SKOUBYE NIELSON & JOHANSEN, LLC" at bounding box center [313, 332] width 118 height 48
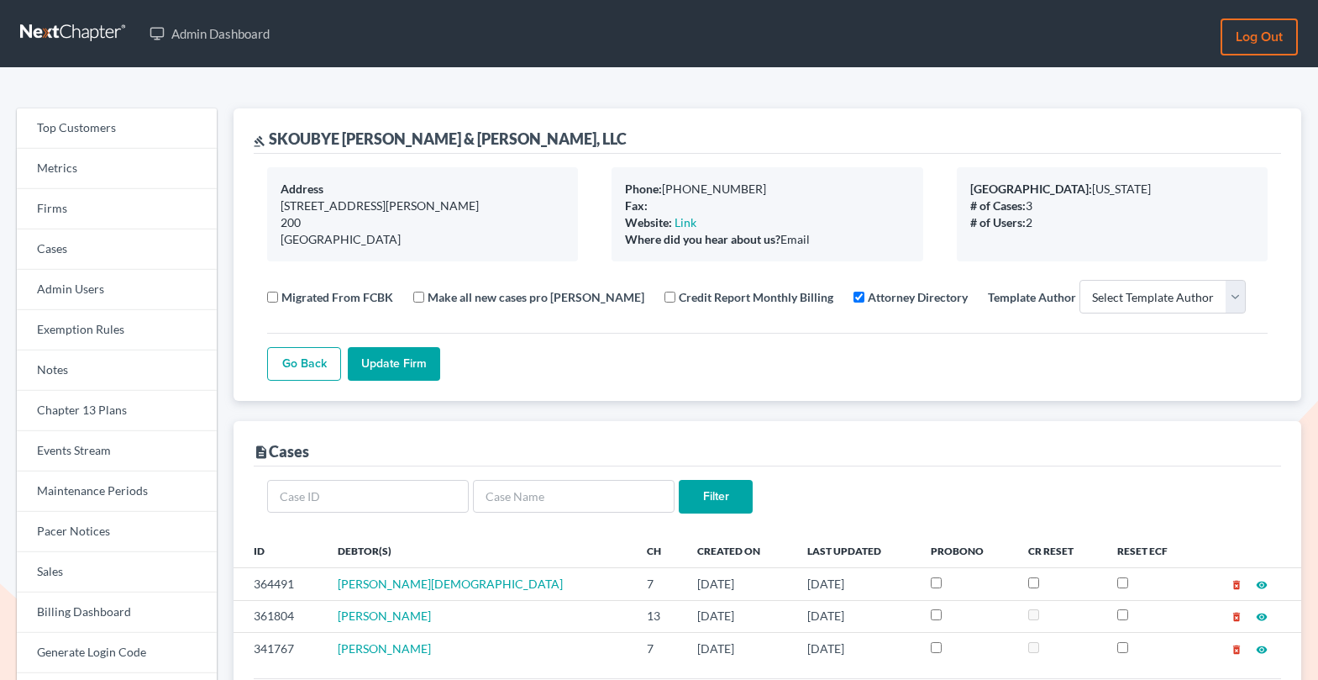
select select
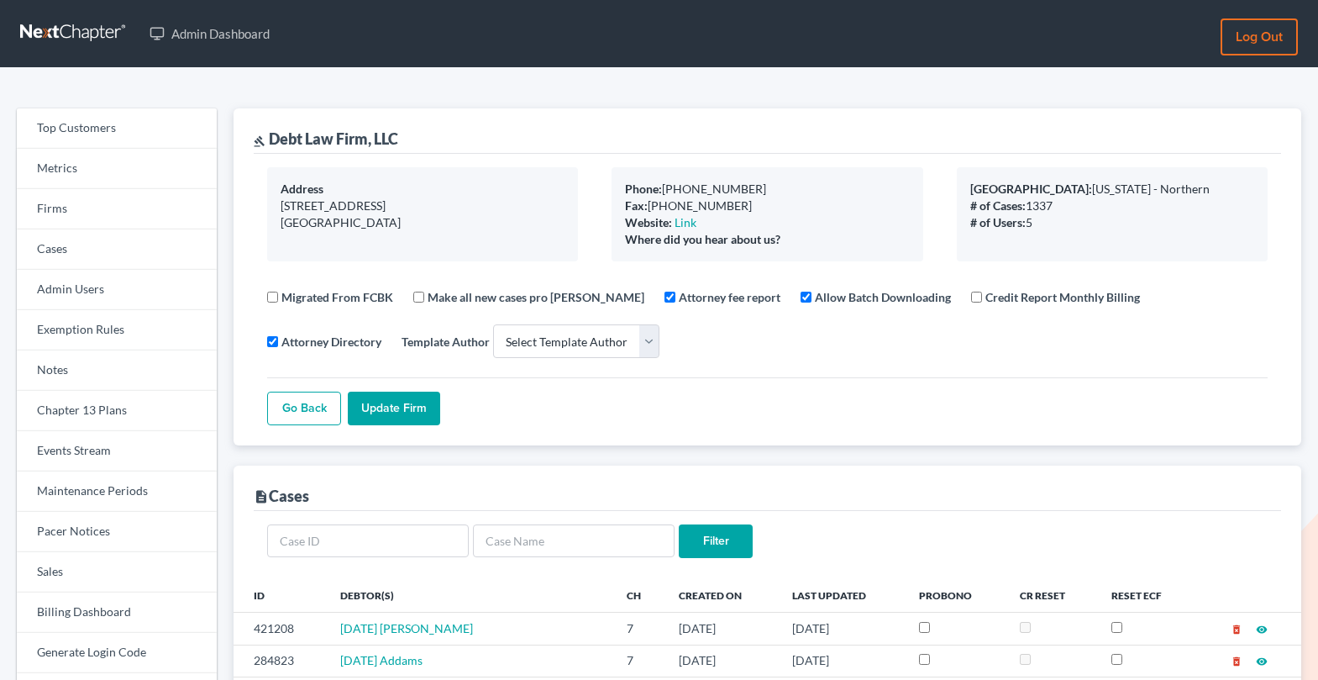
select select
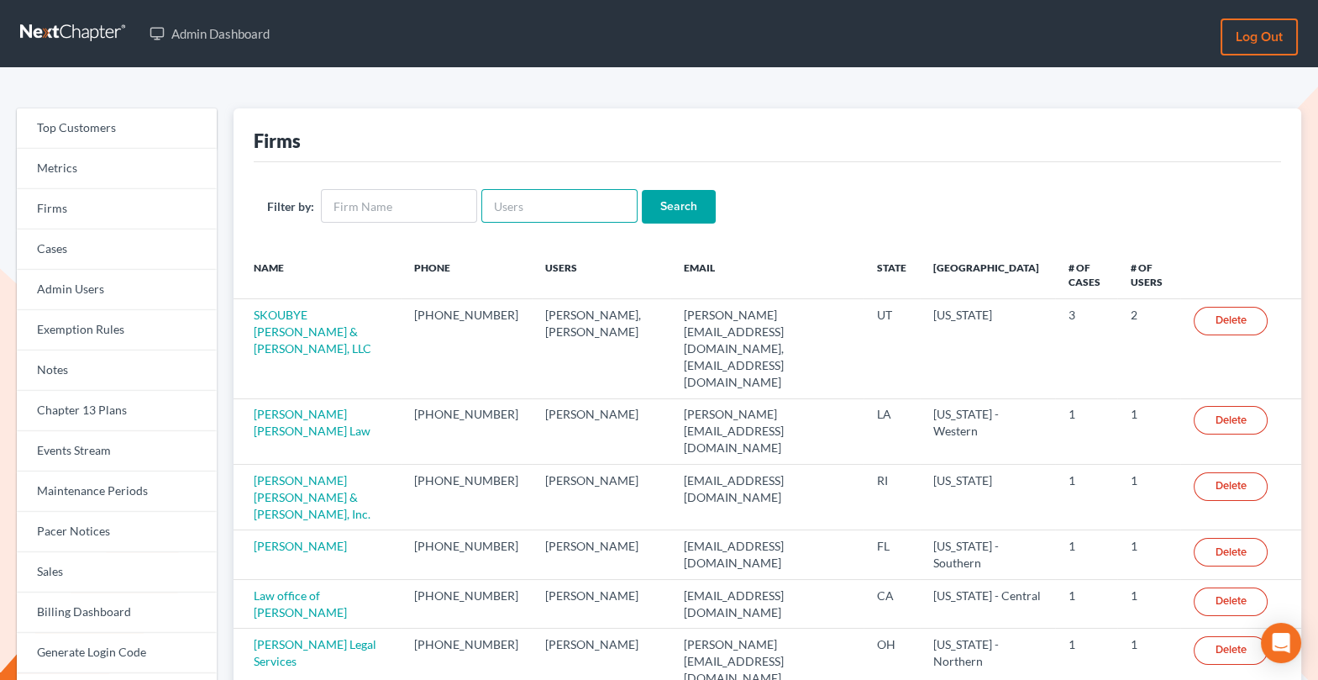
click at [546, 203] on input "text" at bounding box center [559, 206] width 156 height 34
paste input "[EMAIL_ADDRESS][DOMAIN_NAME]"
type input "[EMAIL_ADDRESS][DOMAIN_NAME]"
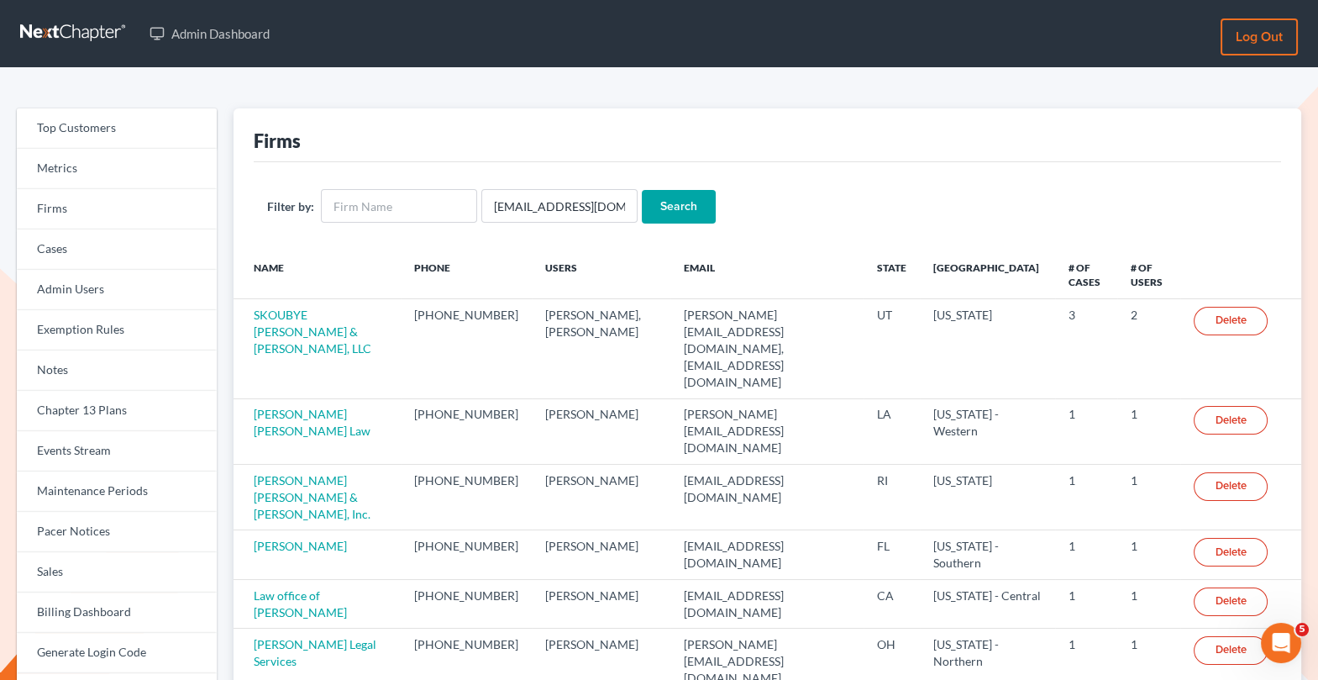
click at [681, 224] on div "Filter by: team@turnaroundbk.com Search" at bounding box center [768, 206] width 1028 height 88
click at [676, 209] on input "Search" at bounding box center [679, 207] width 74 height 34
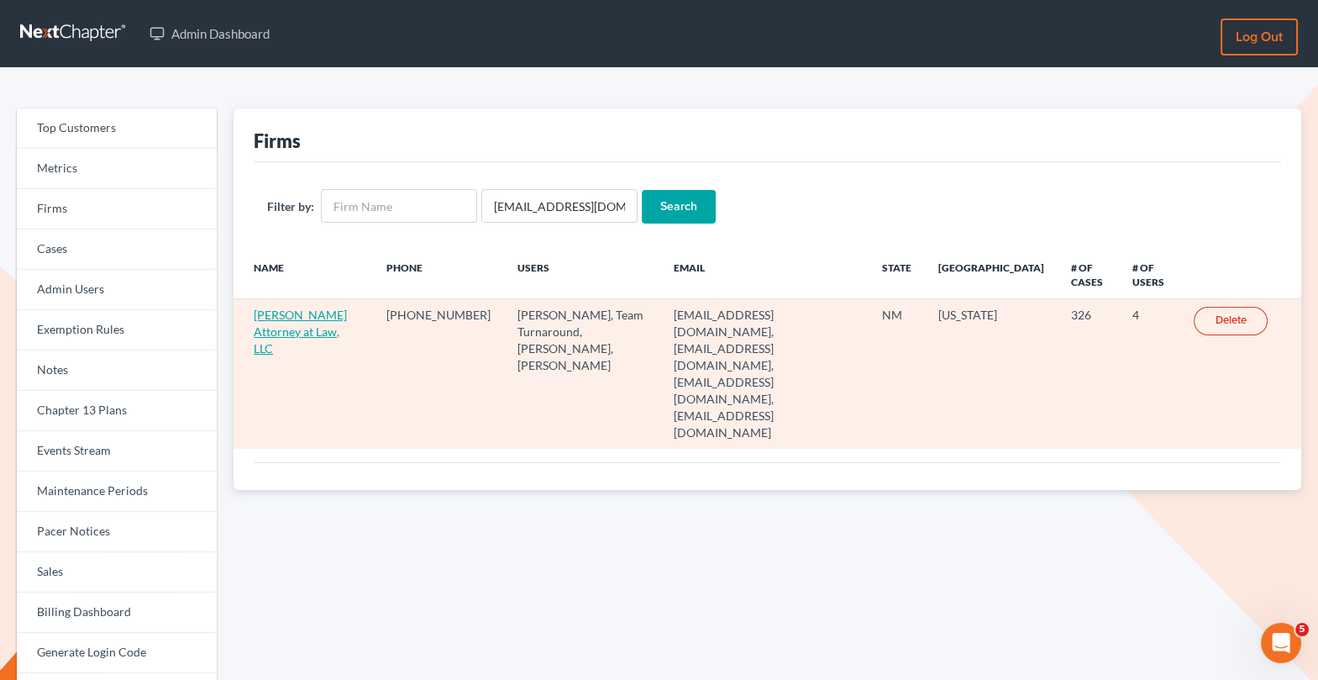
click at [275, 317] on link "[PERSON_NAME] Attorney at Law, LLC" at bounding box center [300, 332] width 93 height 48
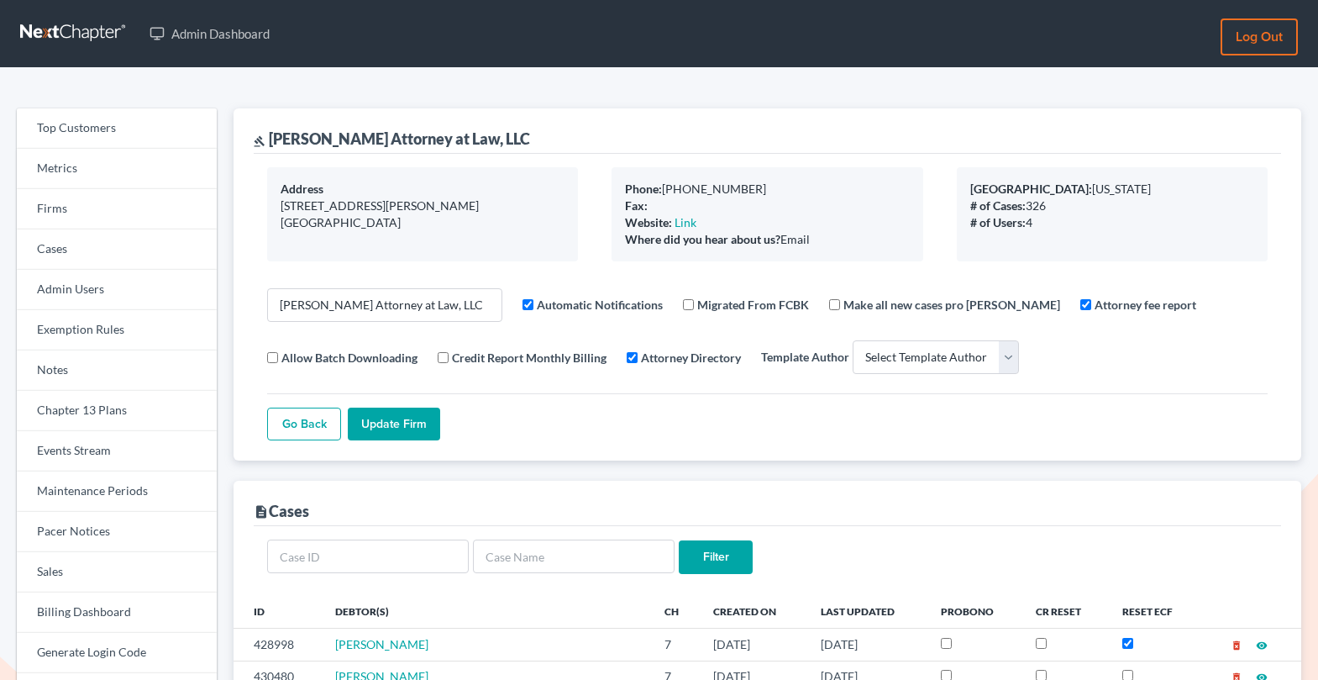
select select
